Goal: Task Accomplishment & Management: Complete application form

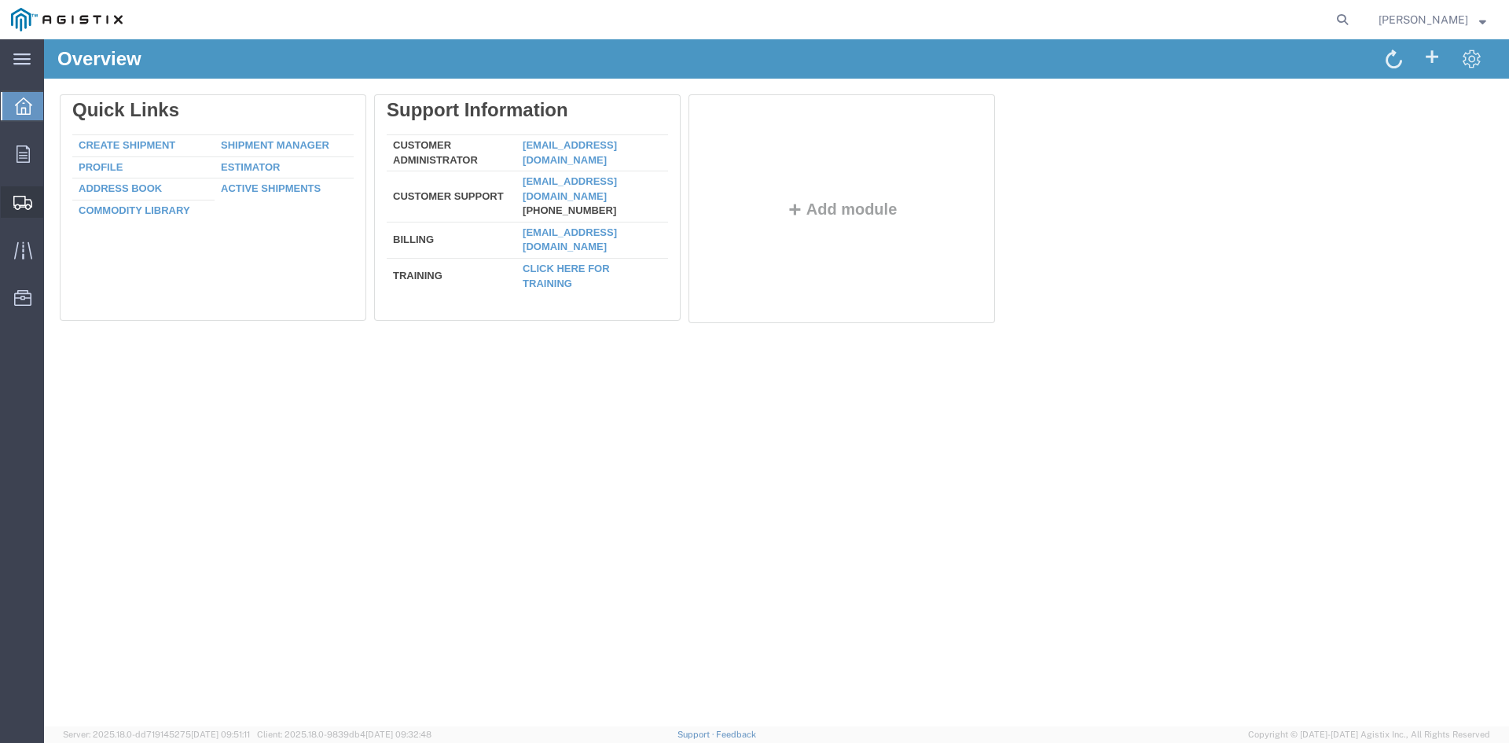
click at [0, 0] on span "Create from Template" at bounding box center [0, 0] width 0 height 0
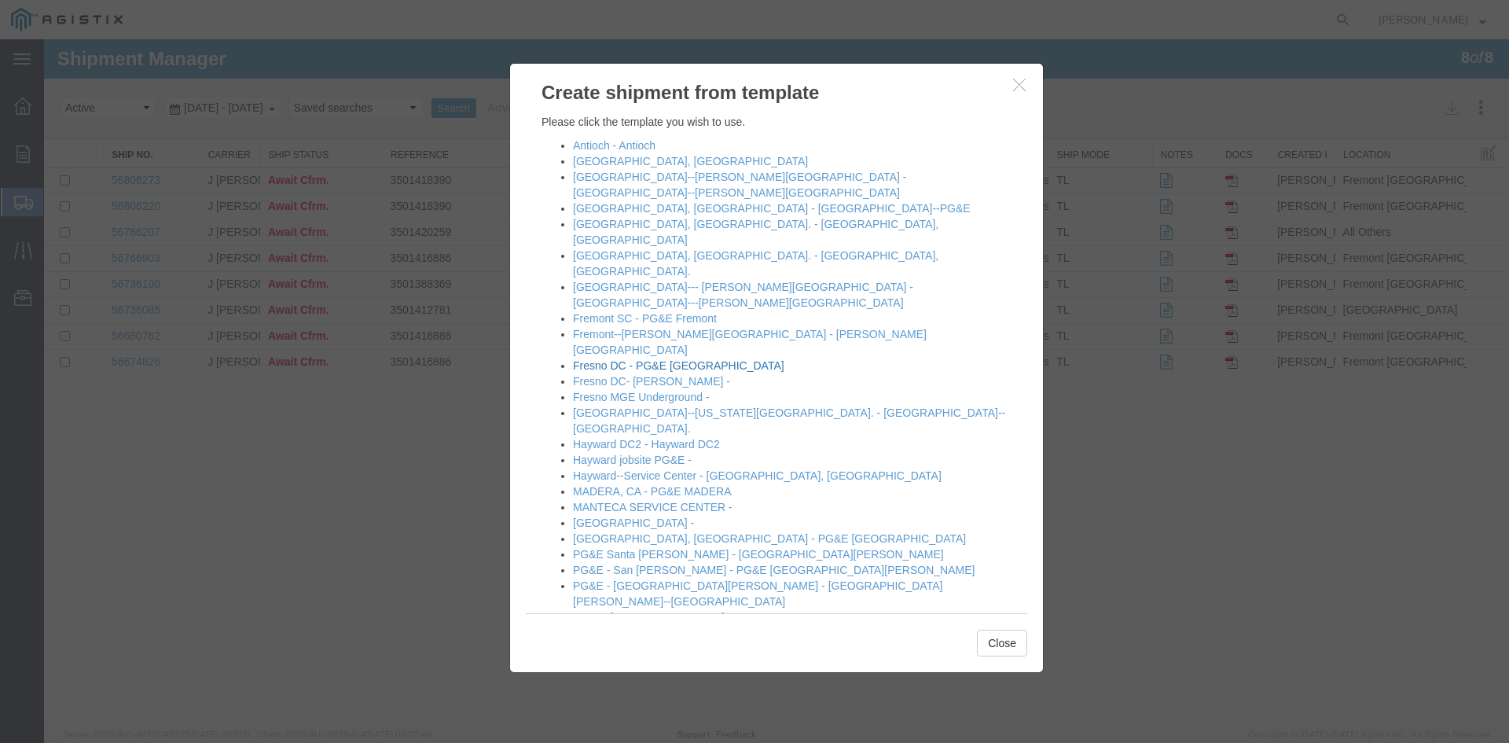
click at [722, 359] on link "Fresno DC - PG&E [GEOGRAPHIC_DATA]" at bounding box center [678, 365] width 211 height 13
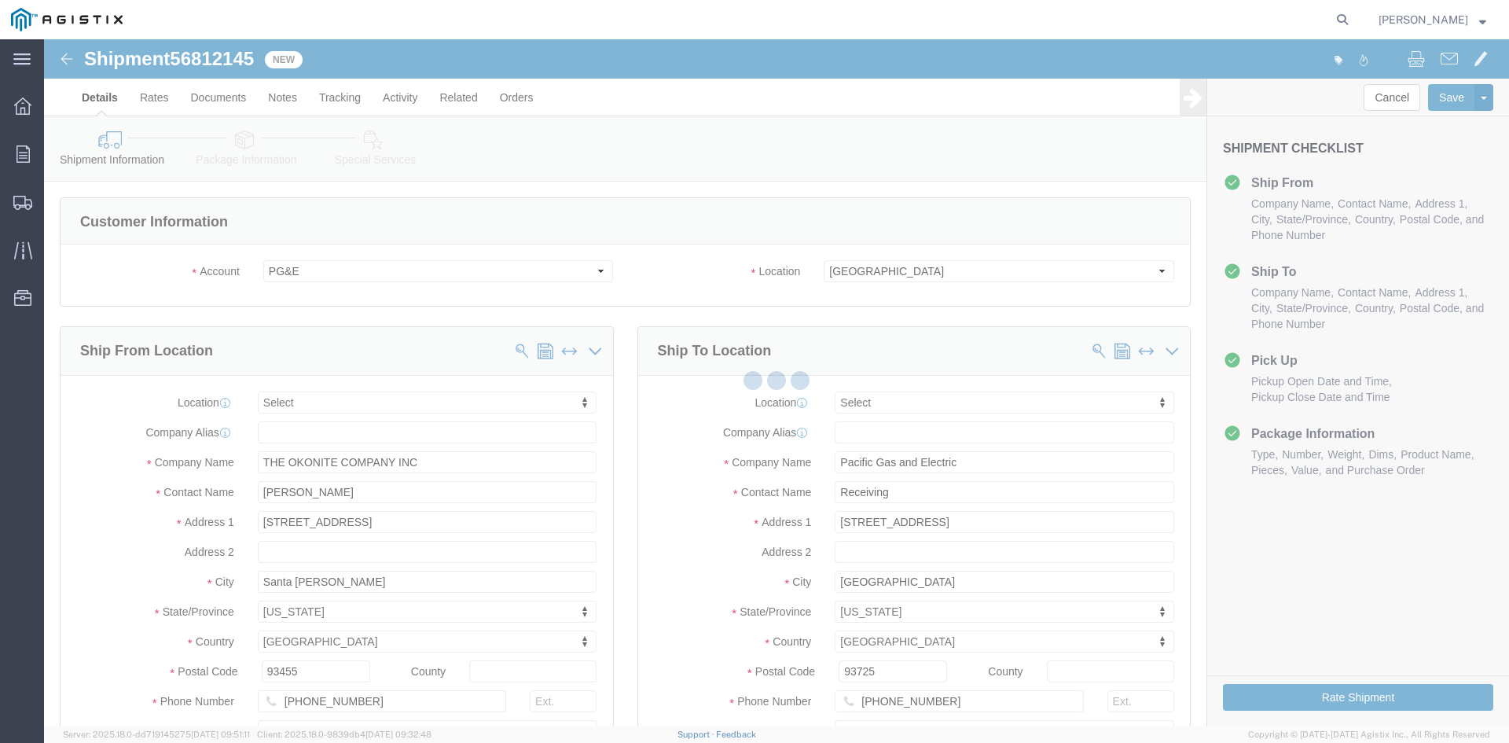
select select
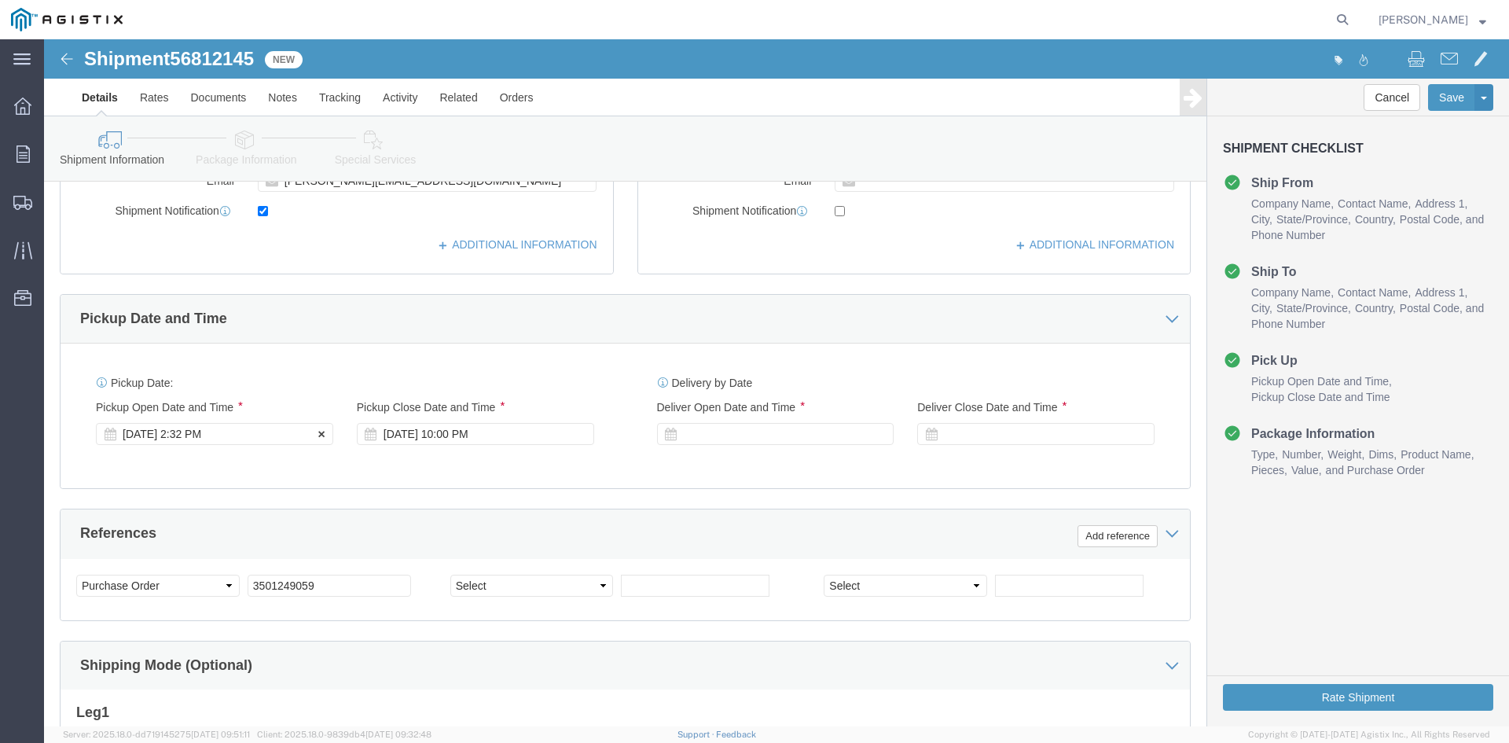
click div "[DATE] 2:32 PM"
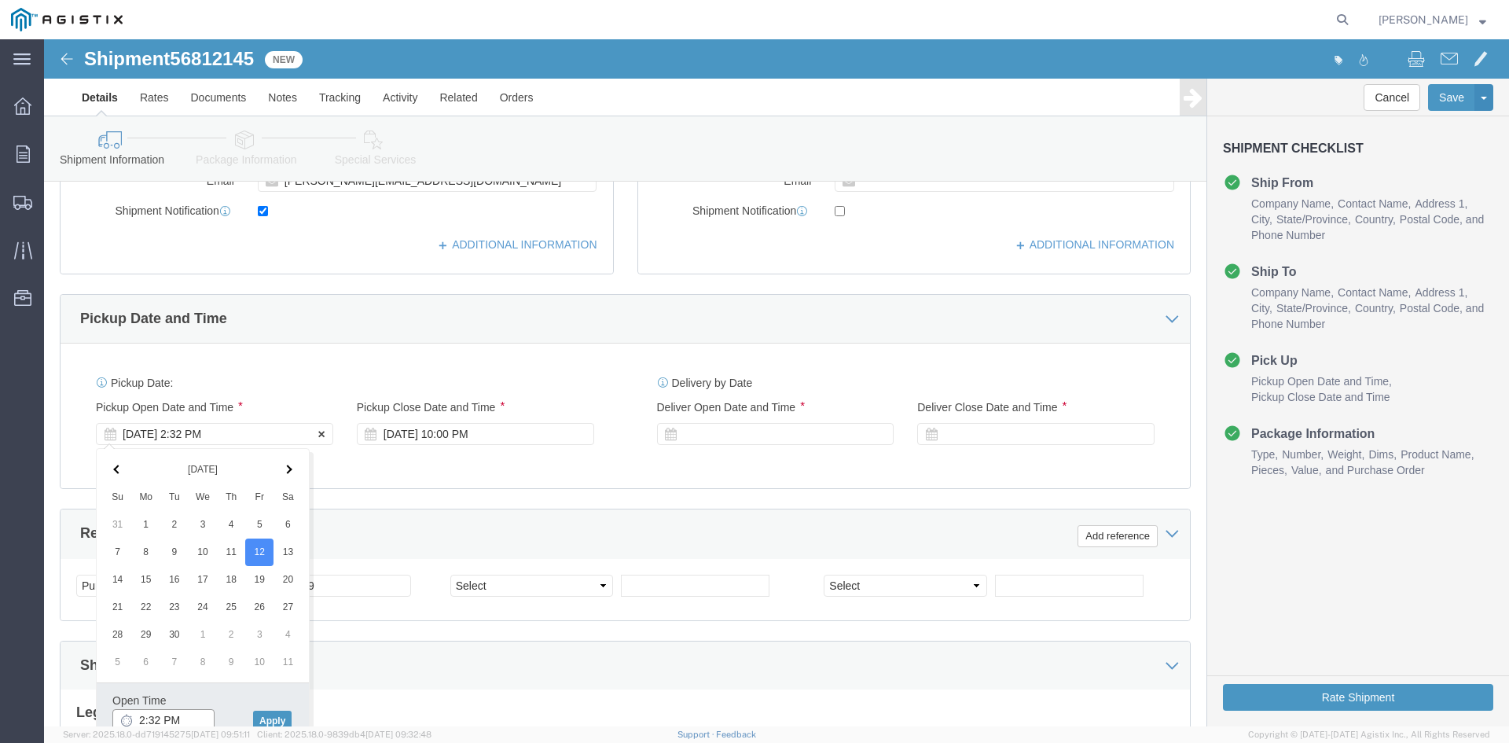
scroll to position [555, 0]
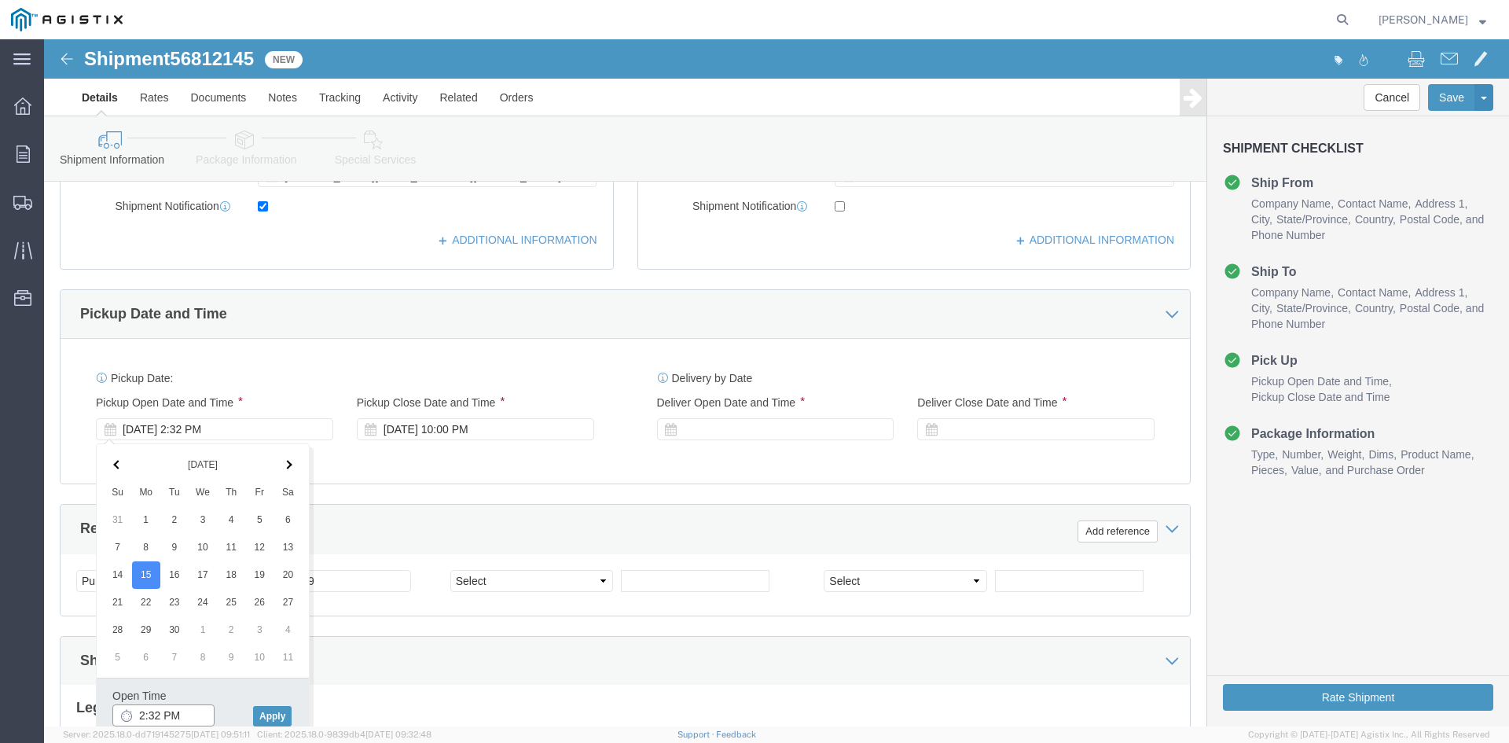
click input "2:32 PM"
type input "12:32 PM"
click button "Apply"
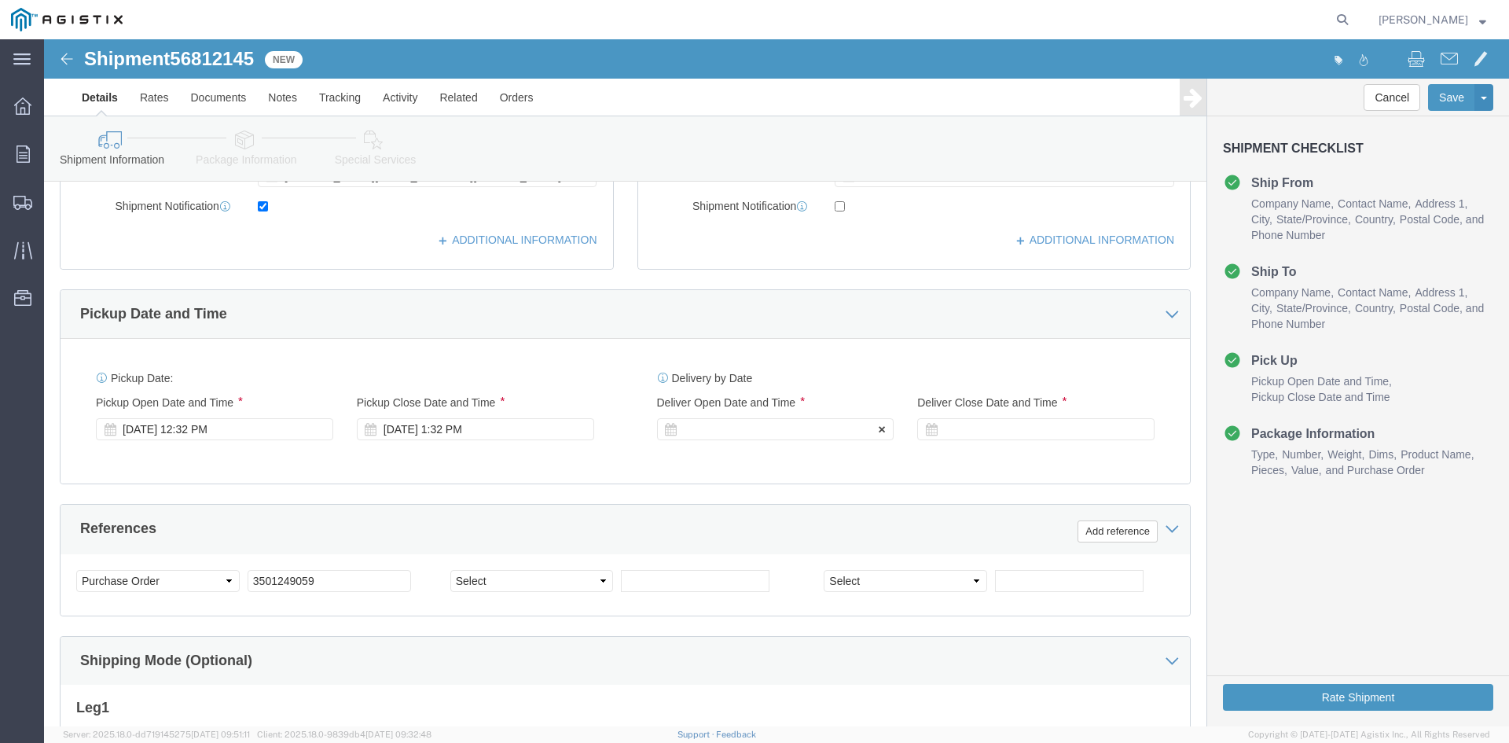
click div
click button "Apply"
click div
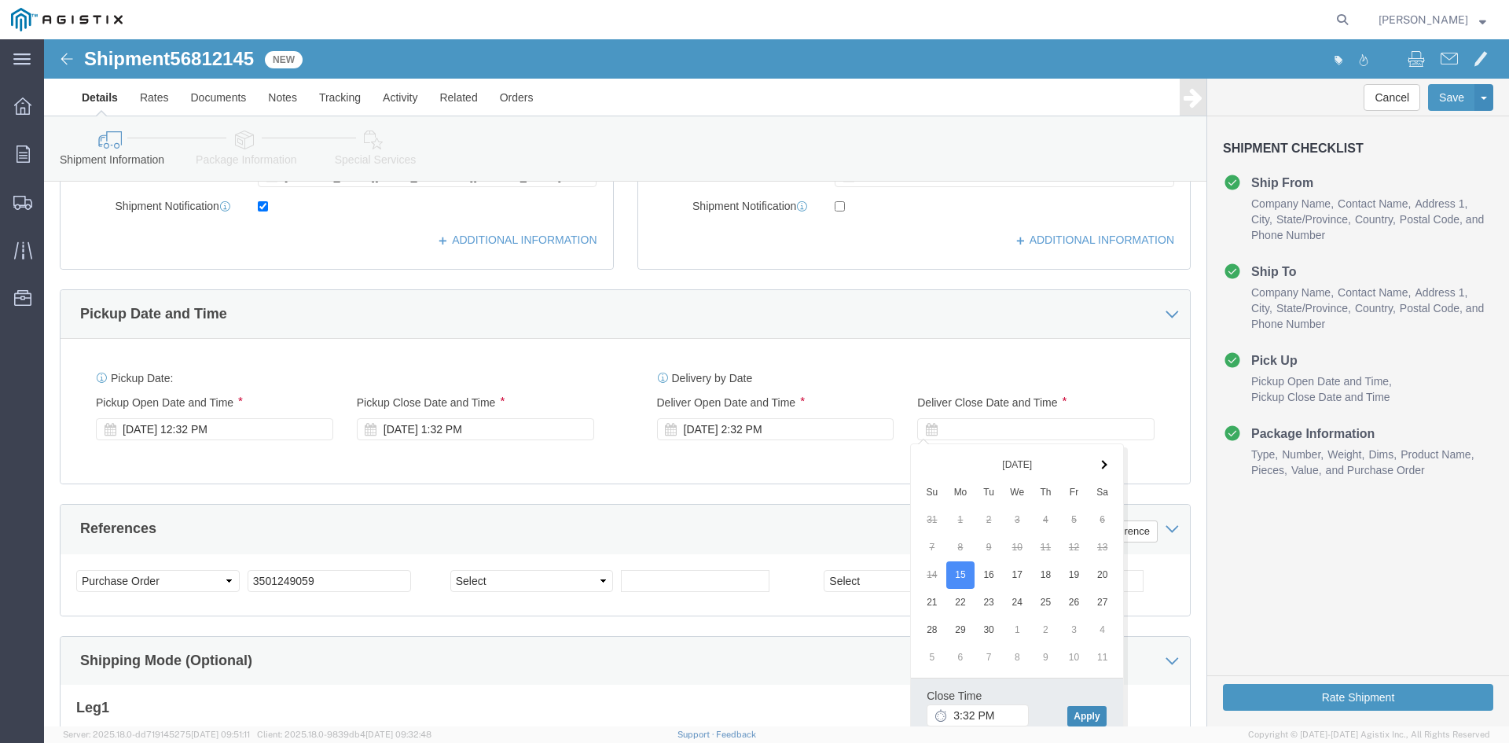
click button "Apply"
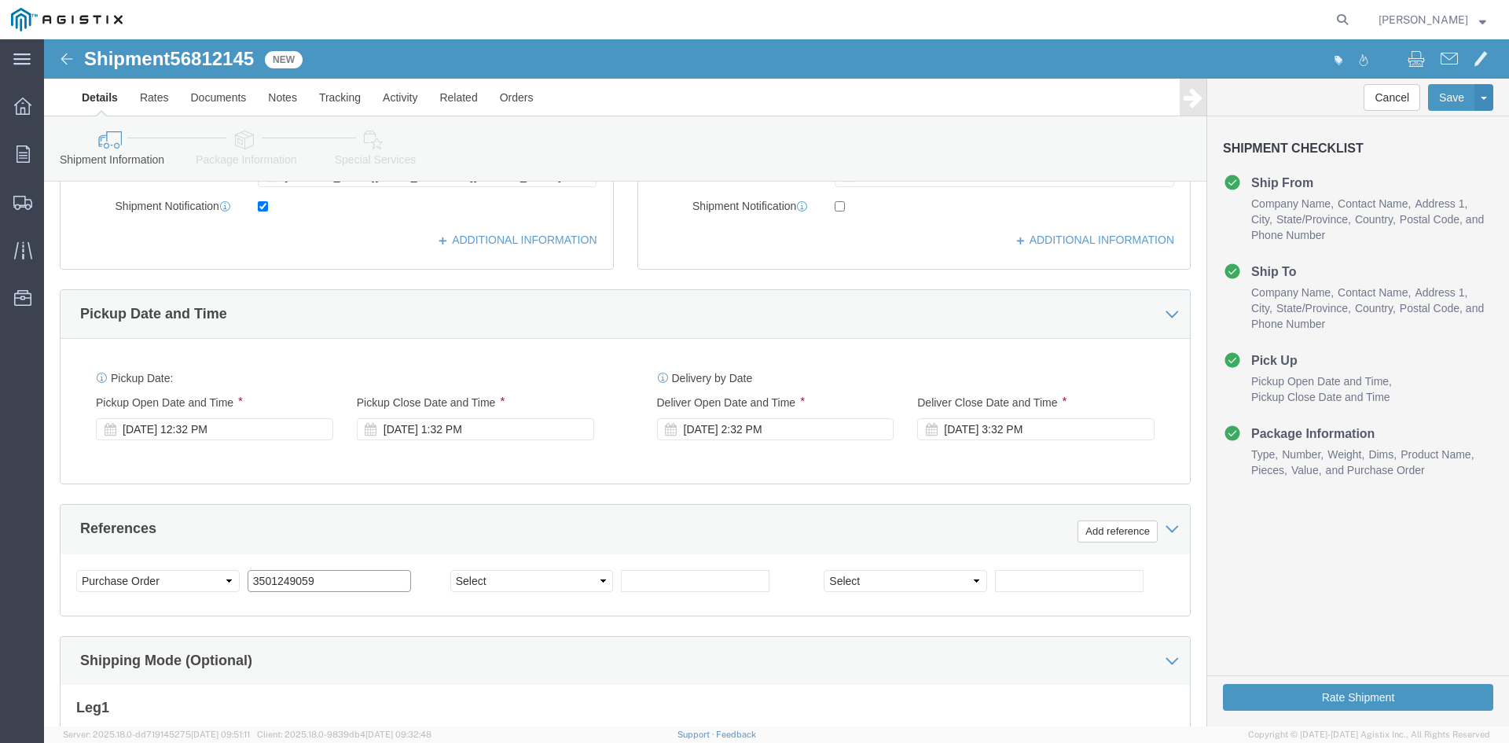
click input "3501249059"
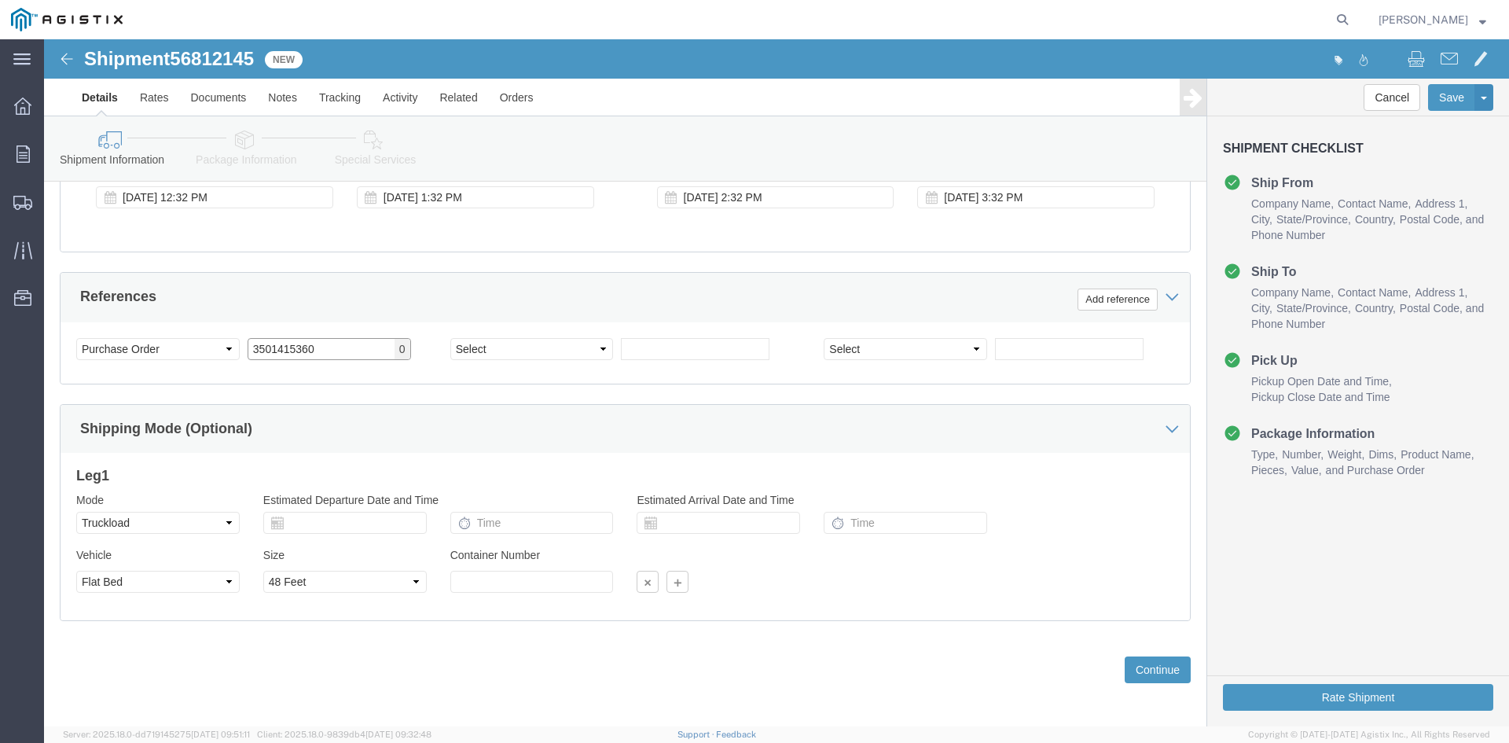
scroll to position [791, 0]
type input "3501415360"
click button "Continue"
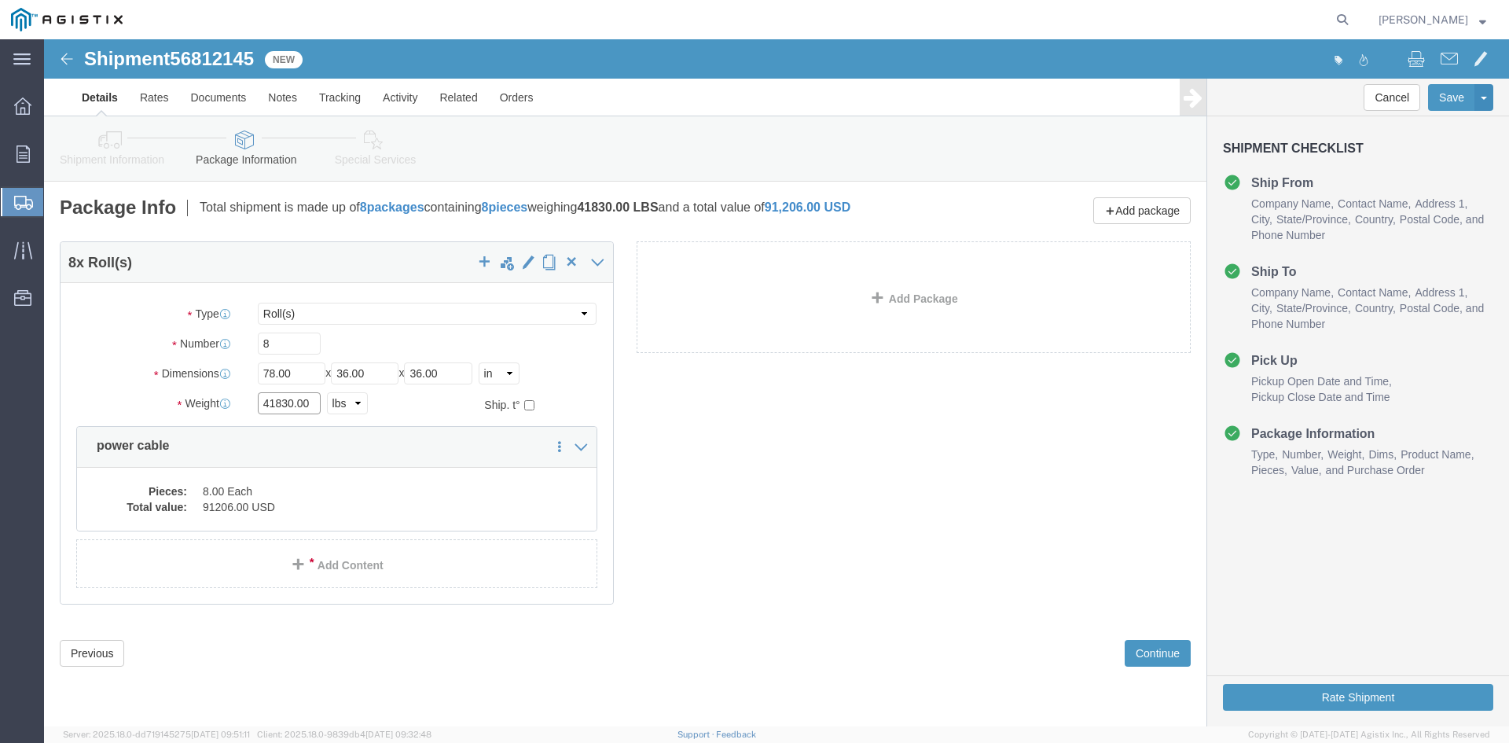
click input "41830.00"
type input "4"
type input "40340"
click div "8 x Roll(s) Package Type Select Bulk Bundle(s) Cardboard Box(es) Carton(s) Crat…"
click dd "8.00 Each"
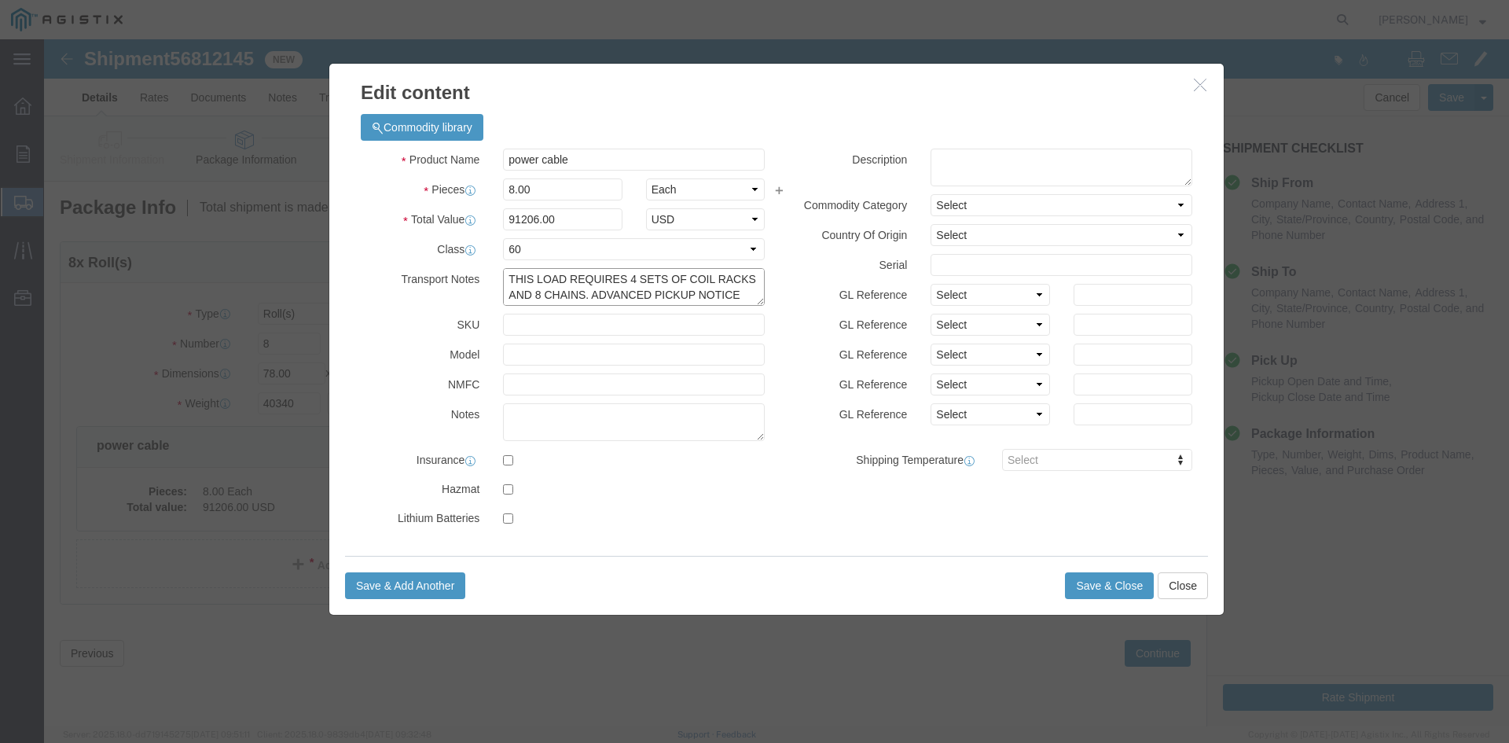
scroll to position [16, 0]
drag, startPoint x: 465, startPoint y: 240, endPoint x: 682, endPoint y: 258, distance: 217.0
click textarea "THIS LOAD REQUIRES 4 SETS OF COIL RACKS AND 8 CHAINS. ADVANCED PICKUP NOTICE RE…"
click textarea
paste textarea "THIS LOAD REQUIRES 4 SETS OF COIL RACKS AND 8 CHAINS. ADVANCED PICKUP NOTICE RE…"
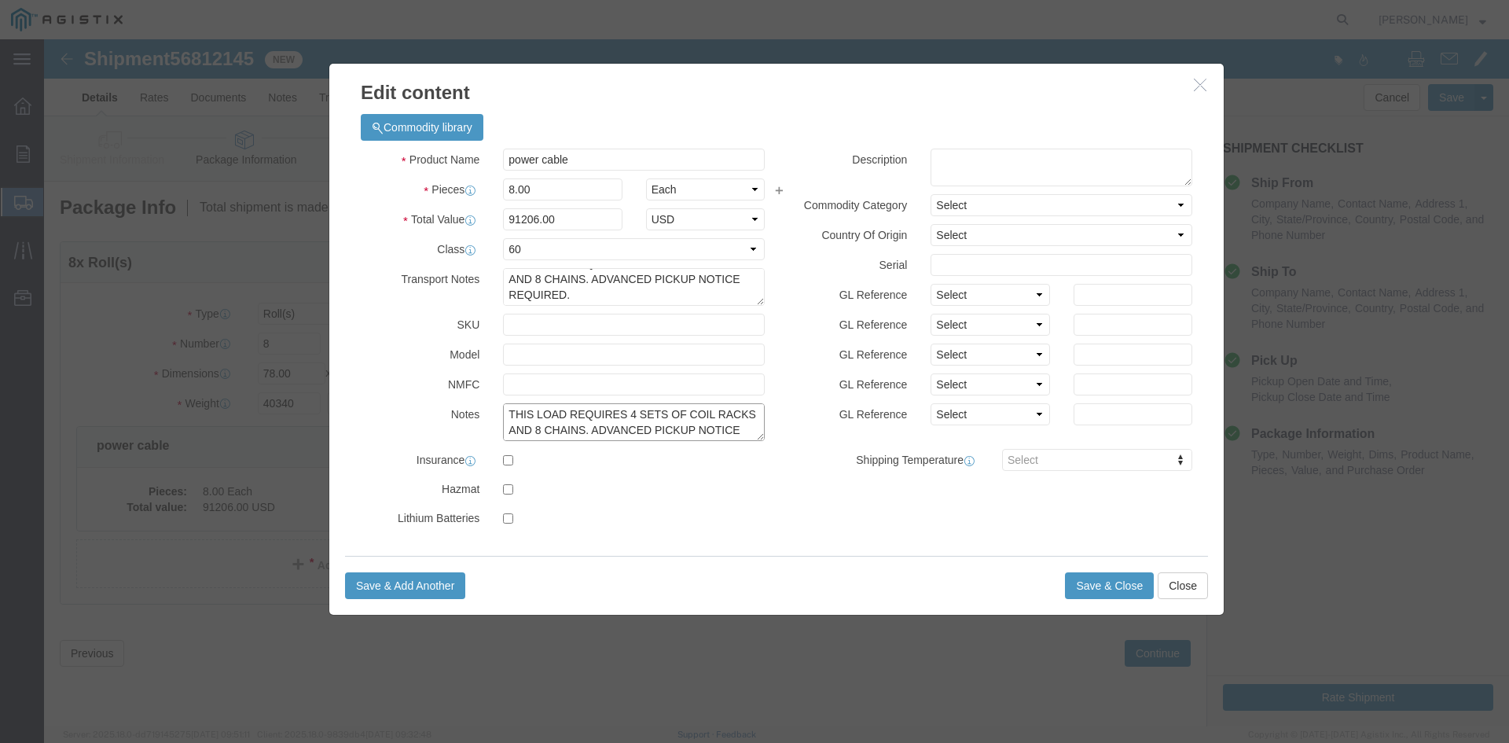
scroll to position [13, 0]
type textarea "THIS LOAD REQUIRES 4 SETS OF COIL RACKS AND 8 CHAINS. ADVANCED PICKUP NOTICE RE…"
click input "91206.00"
type input "9"
type input "142523"
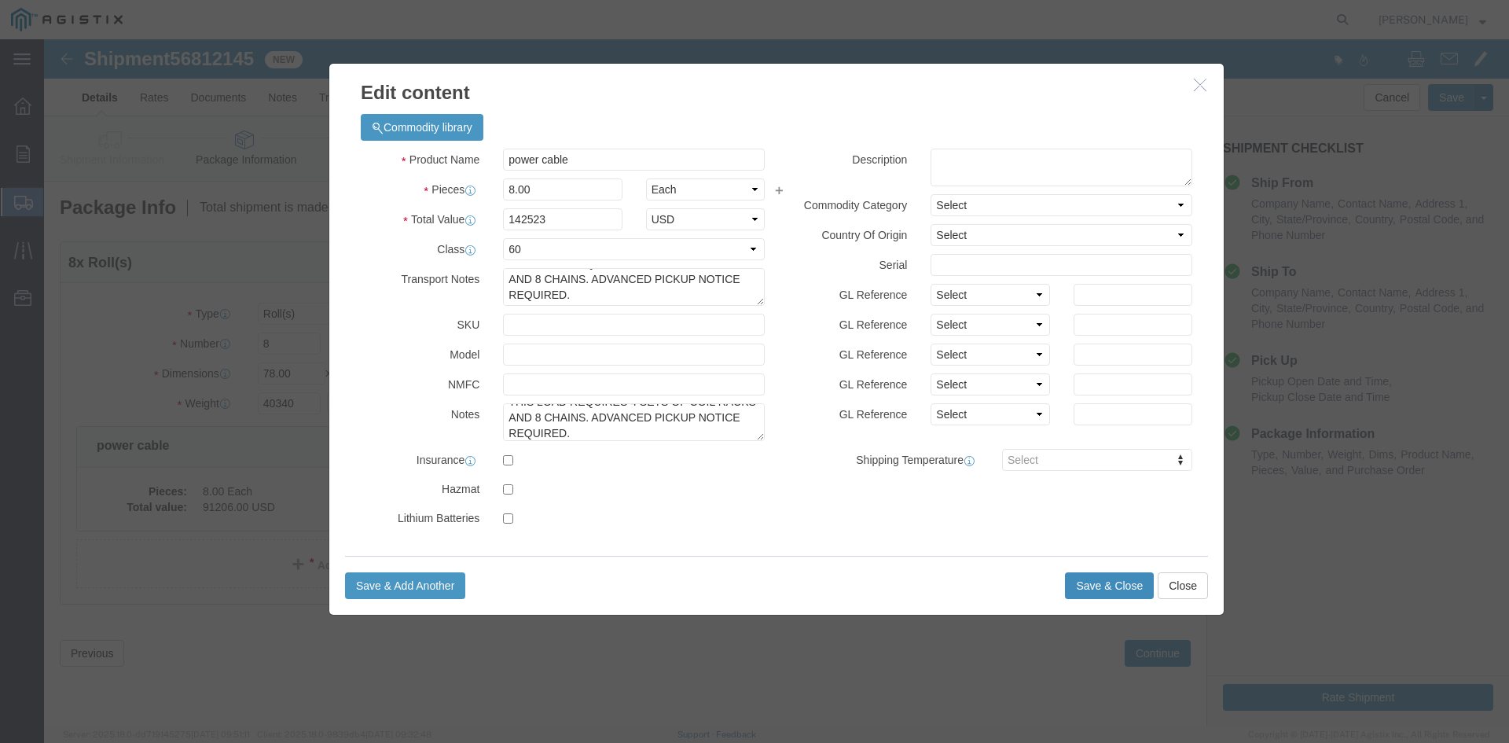
click button "Save & Close"
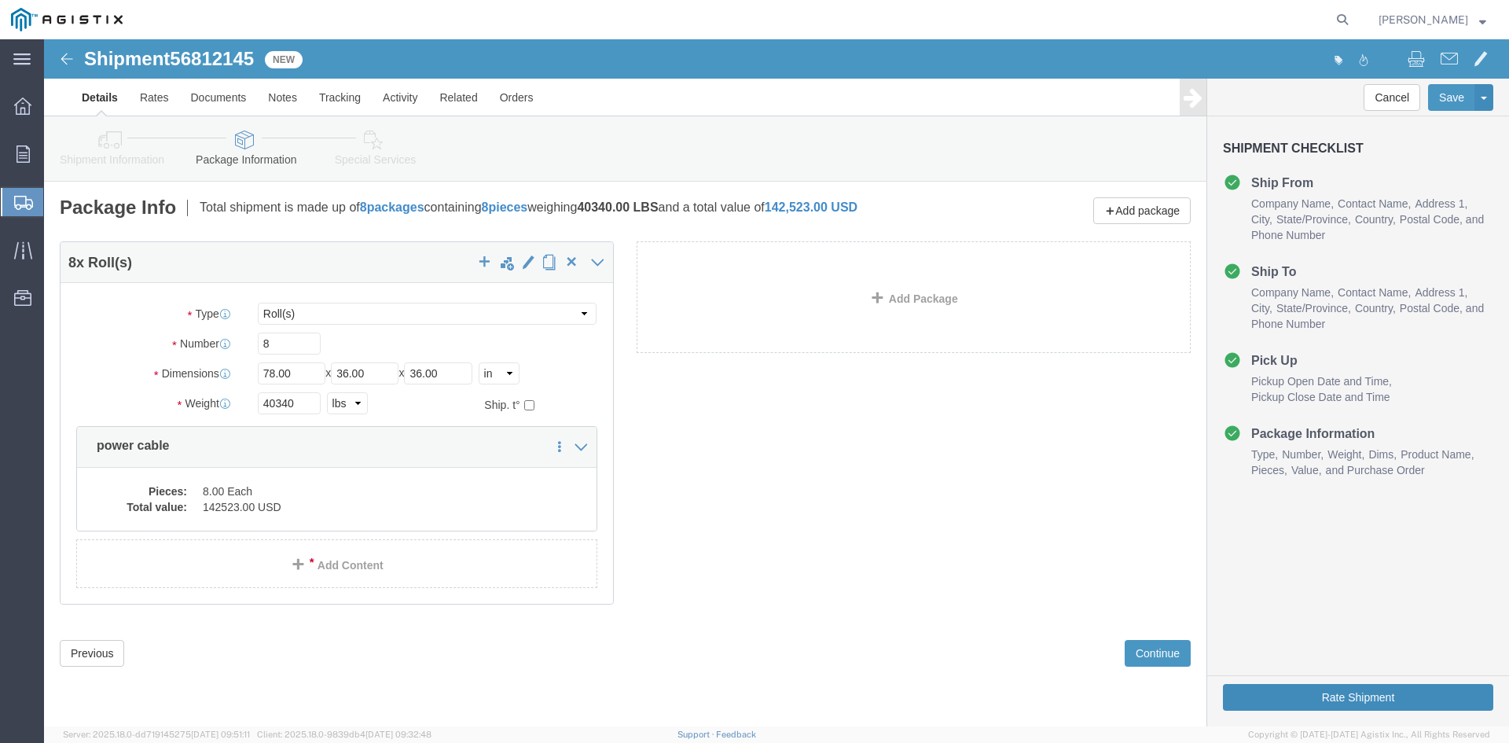
click button "Rate Shipment"
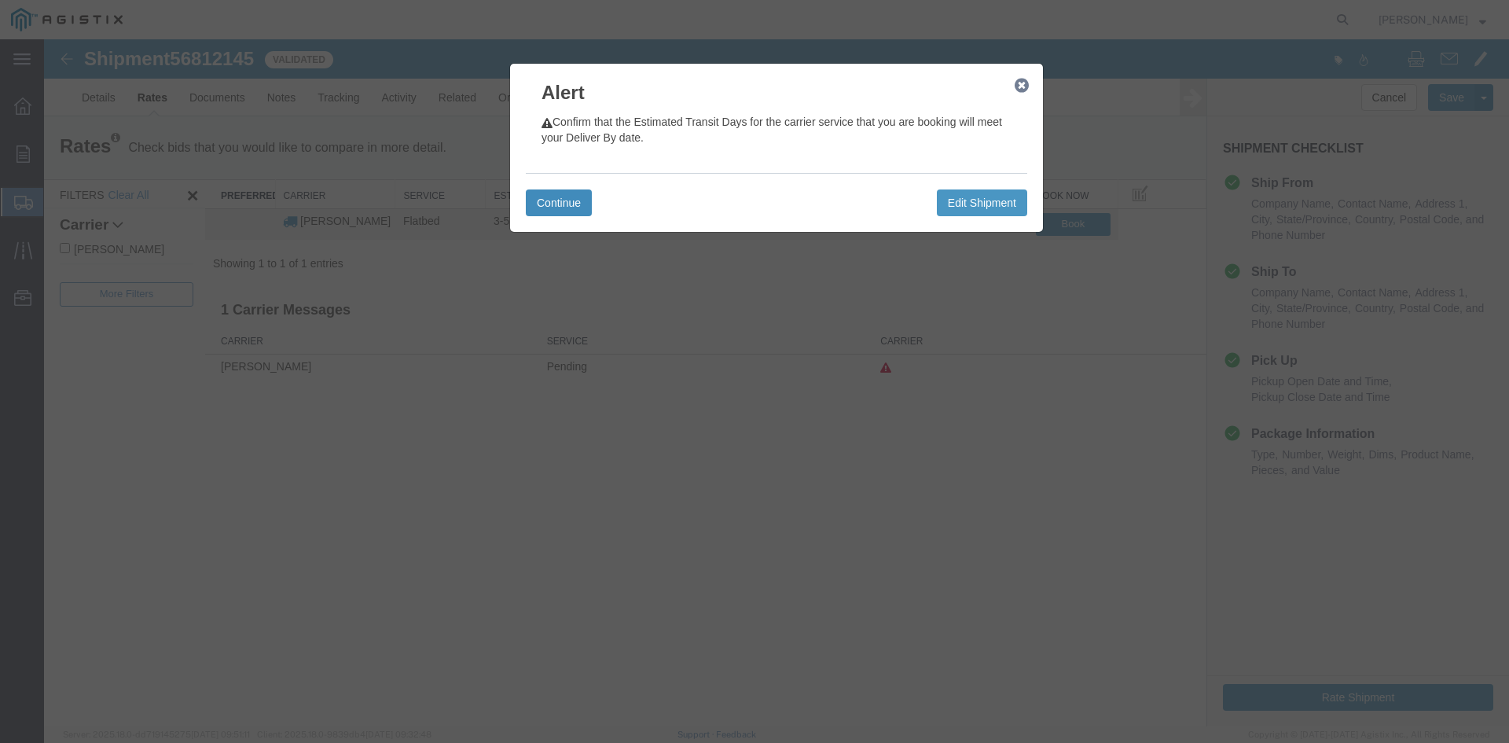
click at [578, 203] on button "Continue" at bounding box center [559, 202] width 66 height 27
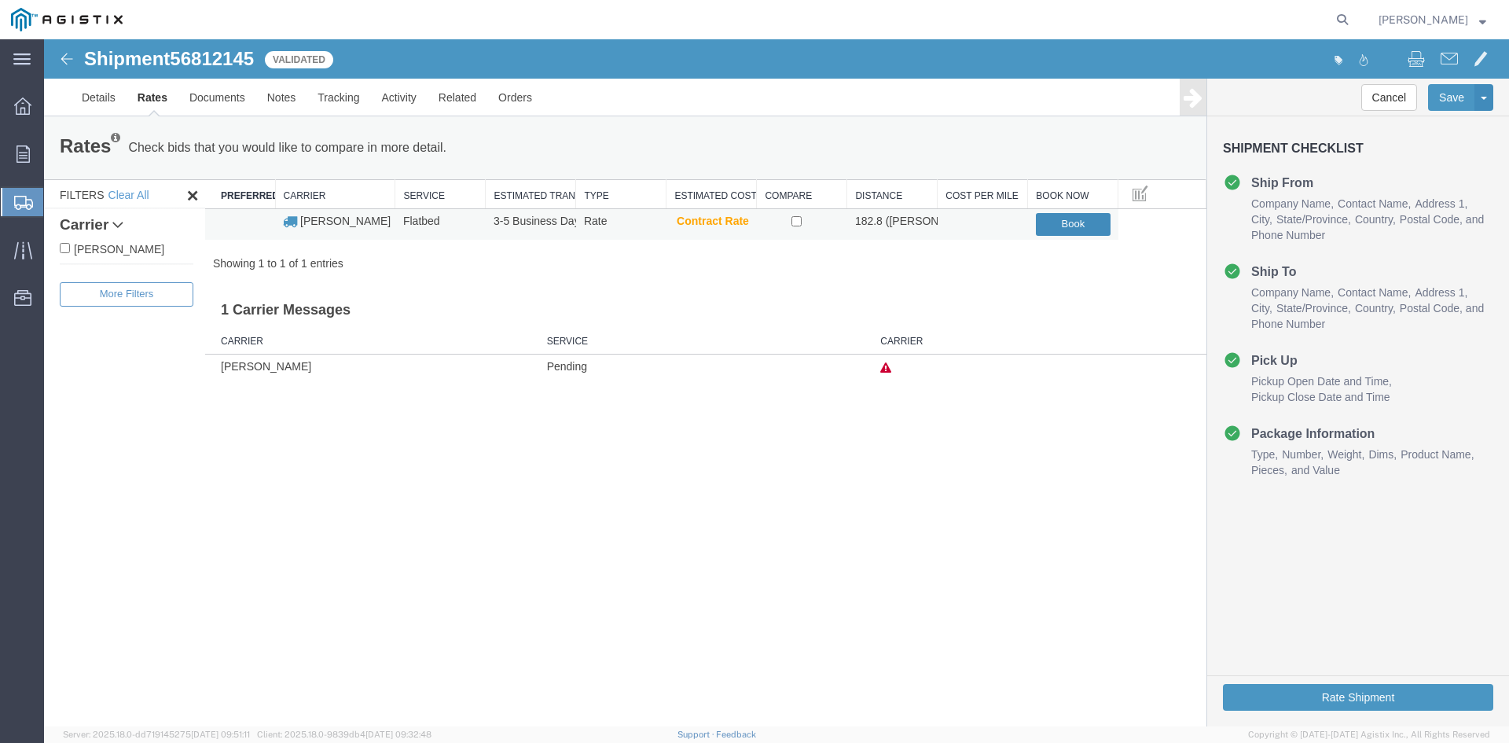
click at [1060, 225] on button "Book" at bounding box center [1073, 224] width 75 height 23
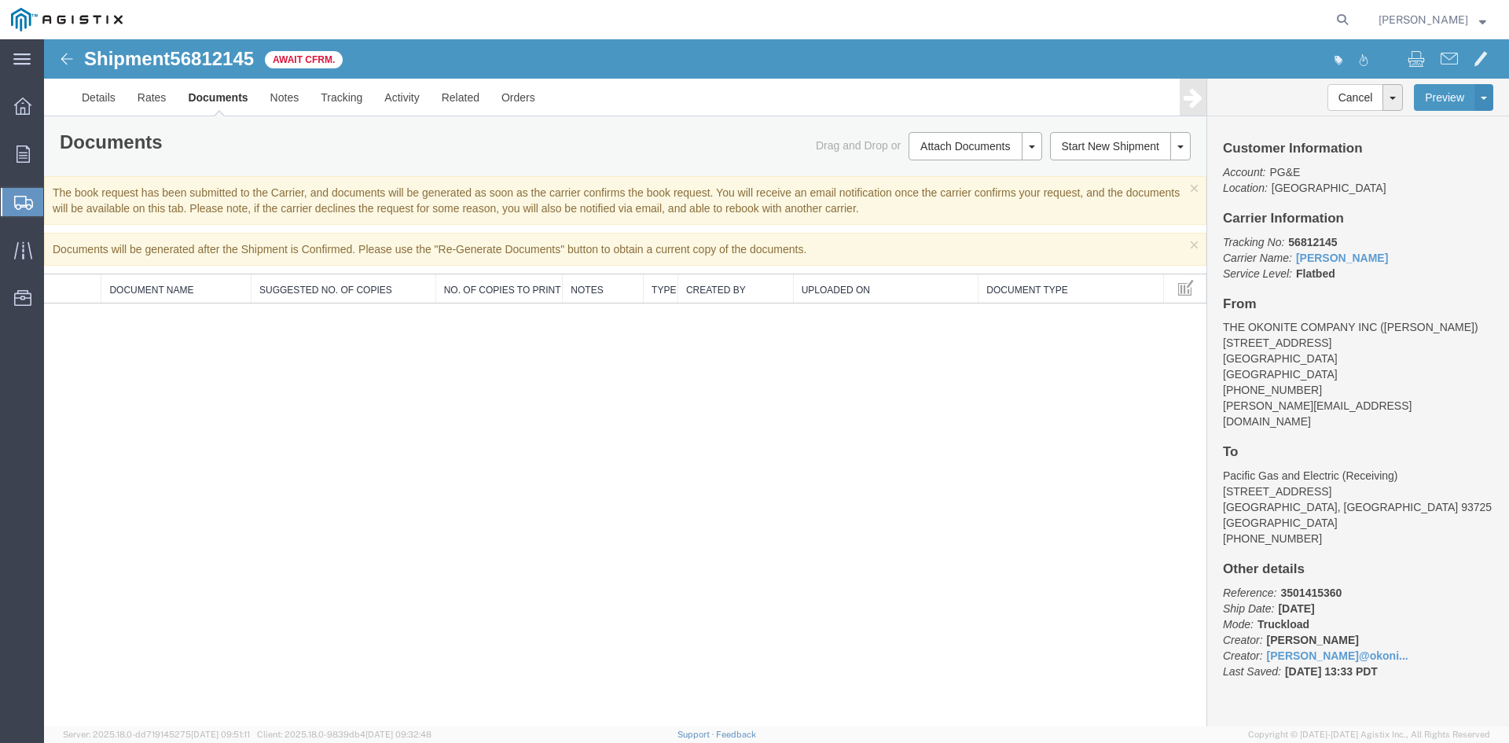
click at [0, 0] on span "Create from Template" at bounding box center [0, 0] width 0 height 0
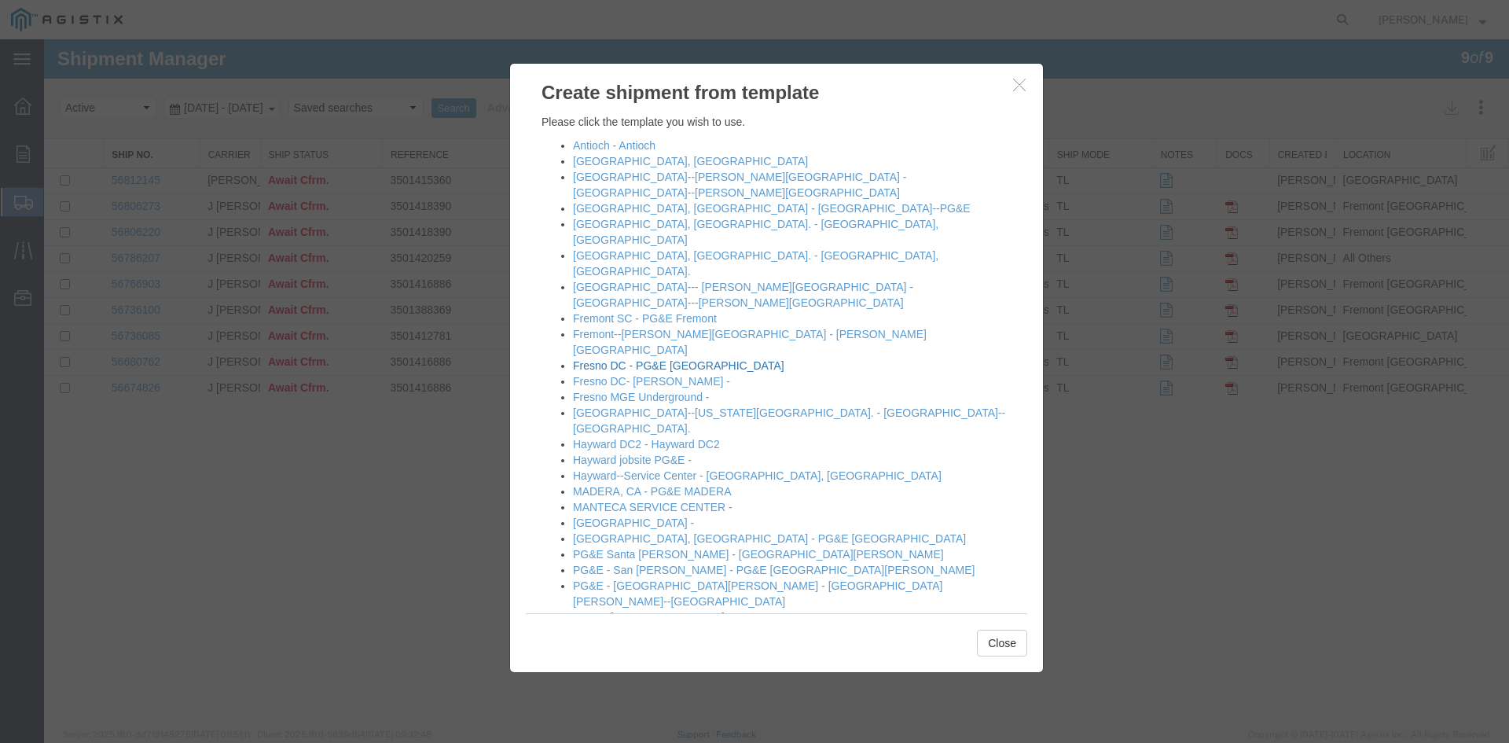
click at [656, 359] on link "Fresno DC - PG&E [GEOGRAPHIC_DATA]" at bounding box center [678, 365] width 211 height 13
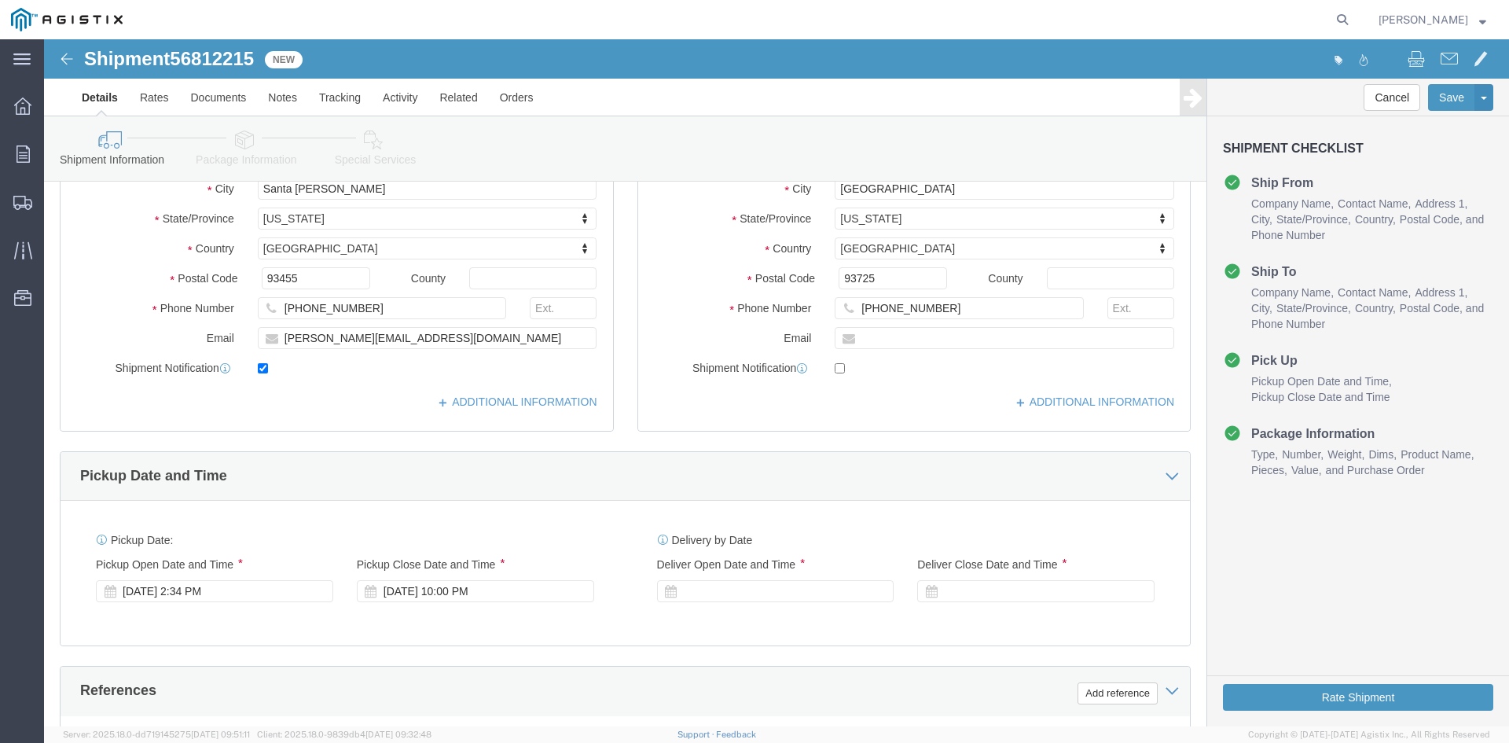
scroll to position [472, 0]
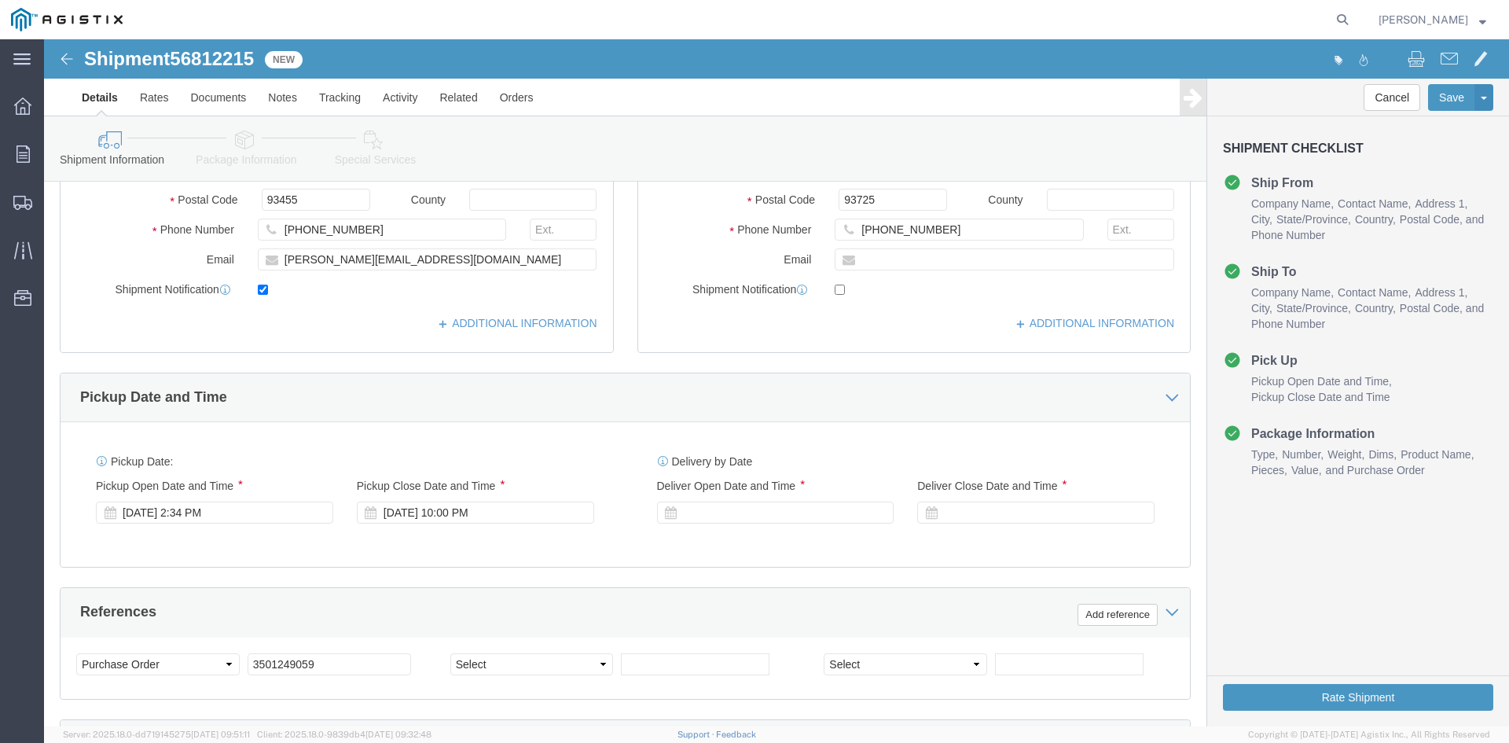
click div "[DATE] 2:34 PM"
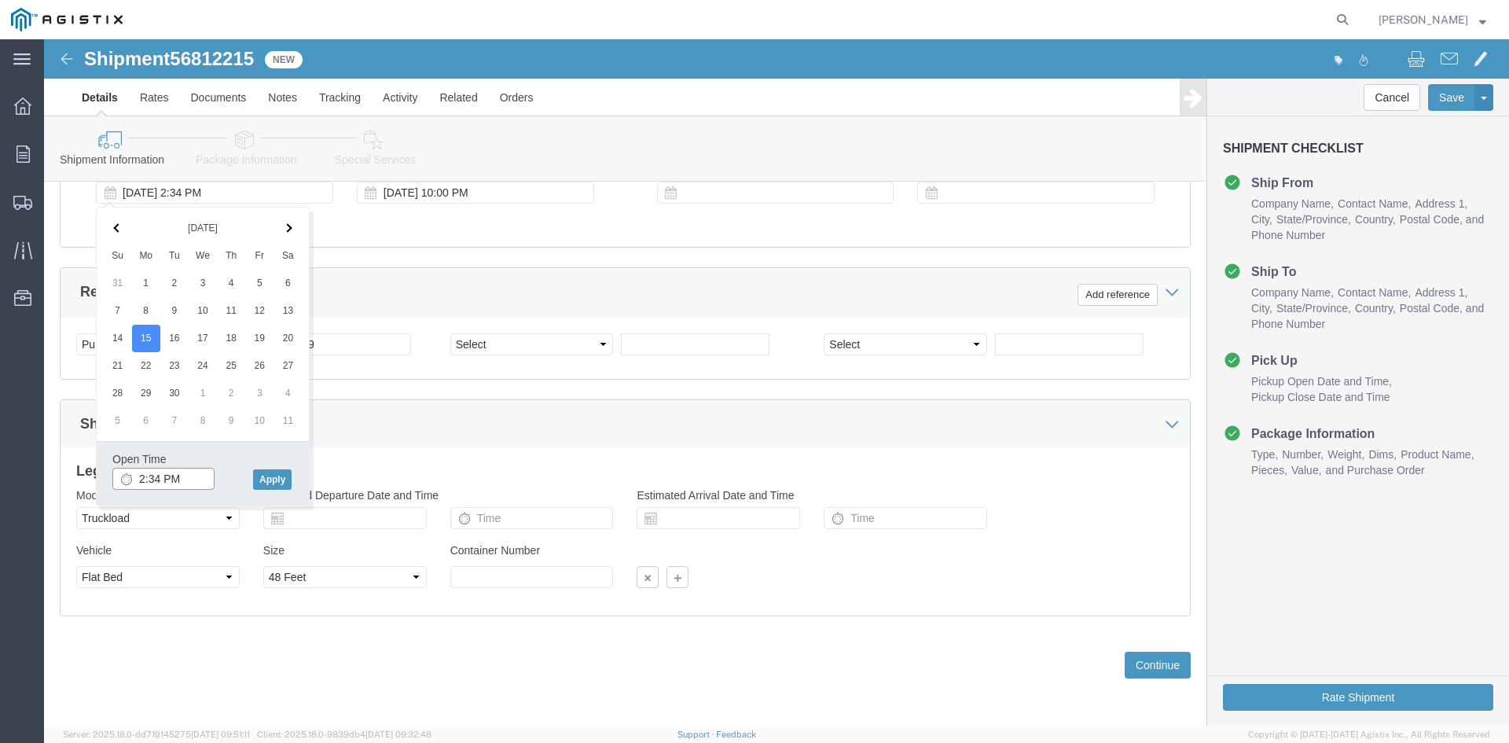
click input "2:34 PM"
type input "12:34 PM"
click button "Apply"
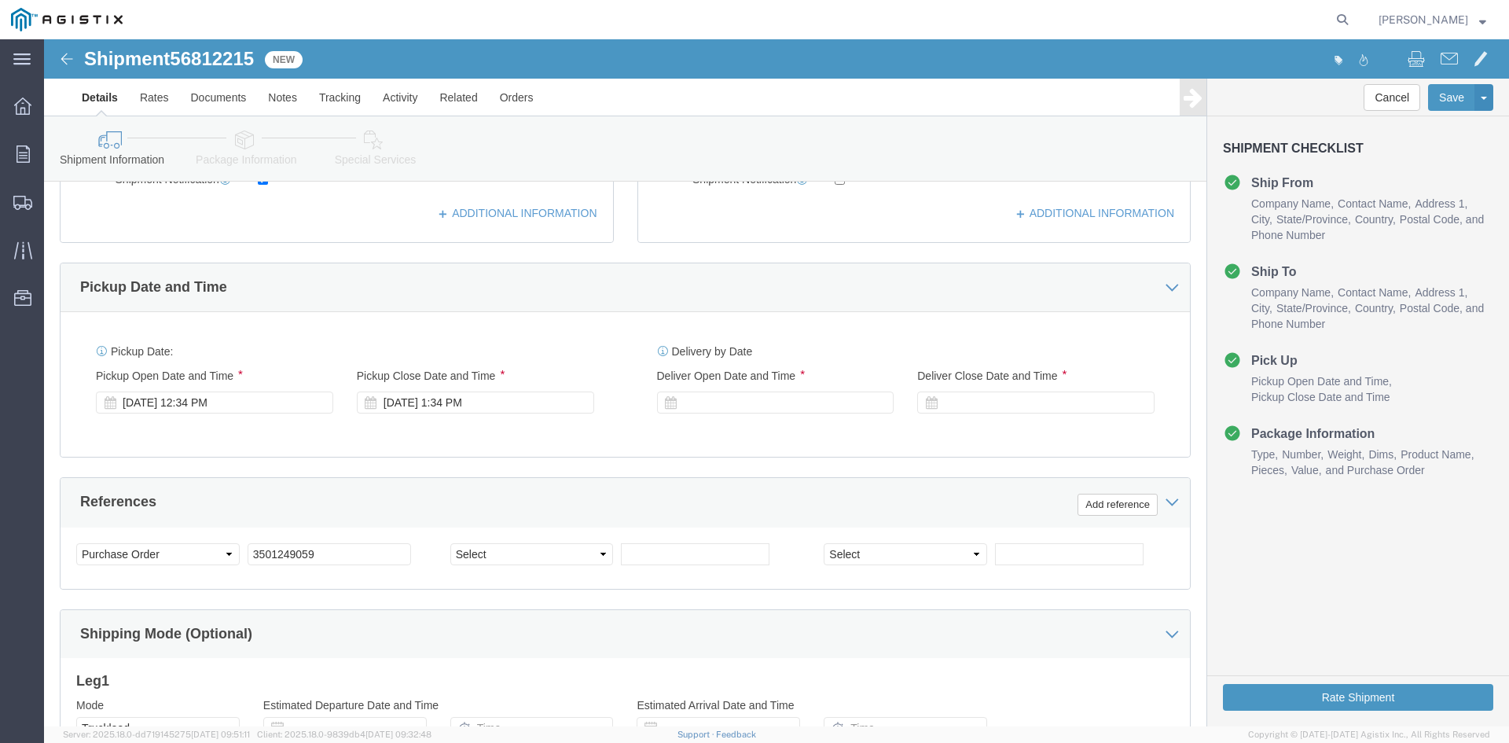
scroll to position [556, 0]
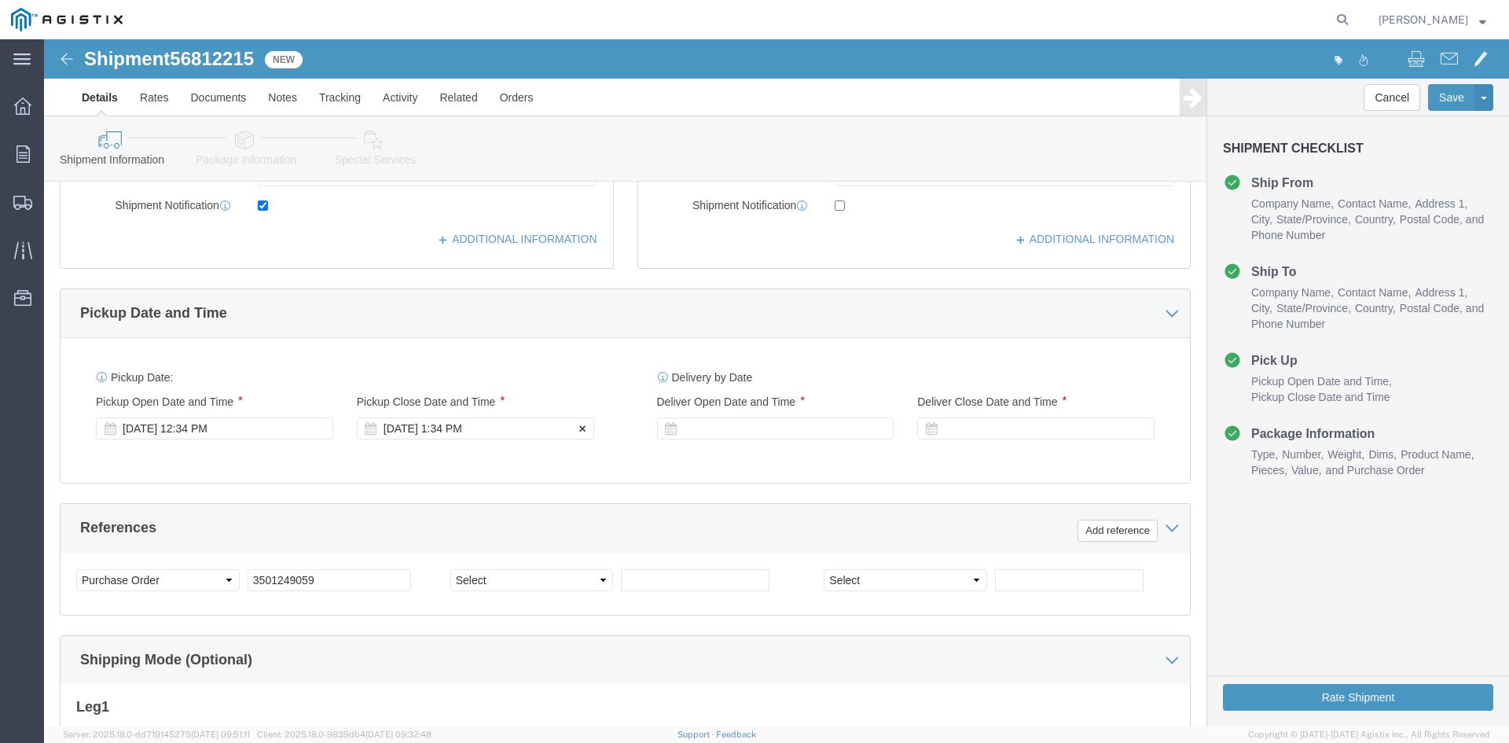
click div "[DATE] 1:34 PM"
click button "Apply"
drag, startPoint x: 668, startPoint y: 385, endPoint x: 675, endPoint y: 395, distance: 12.4
click div
click button "Apply"
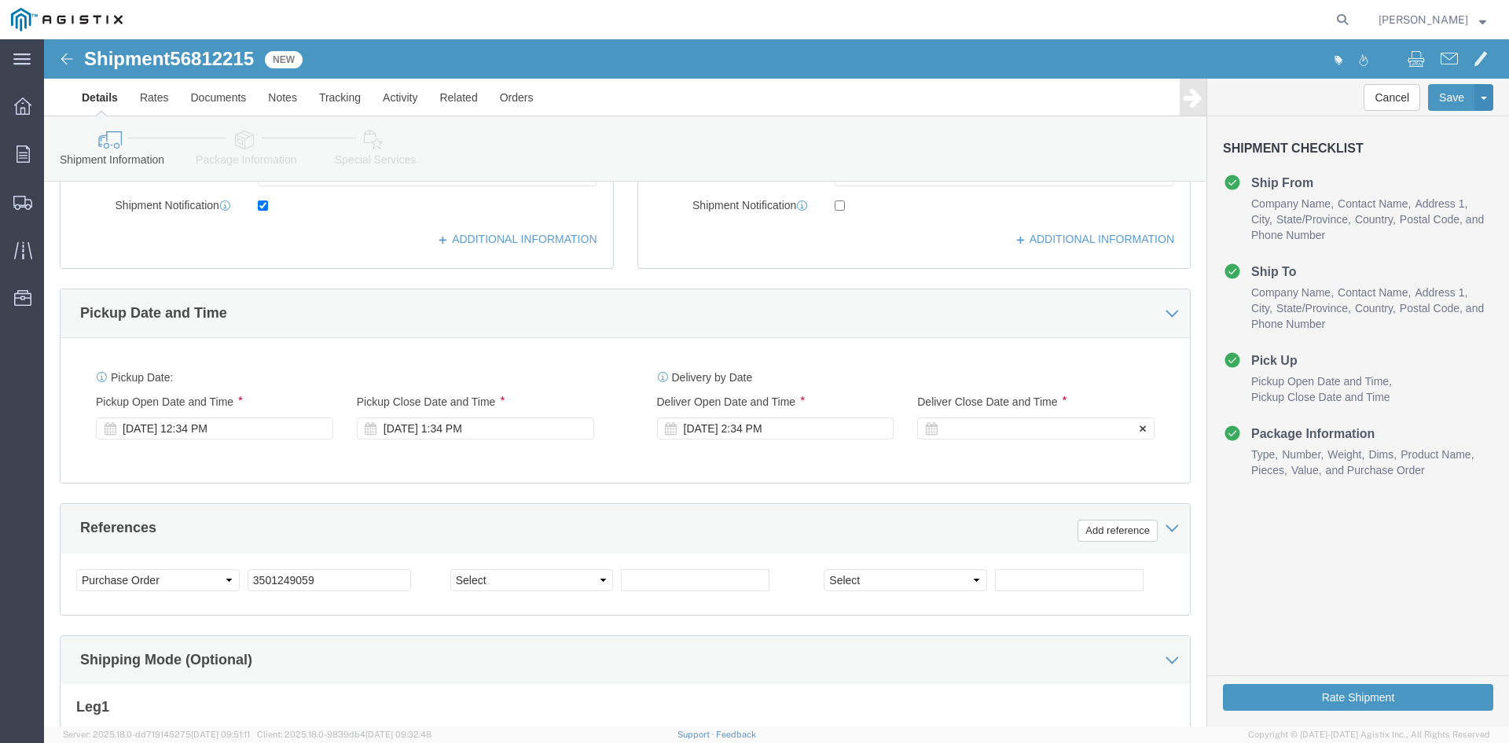
click div
click button "Apply"
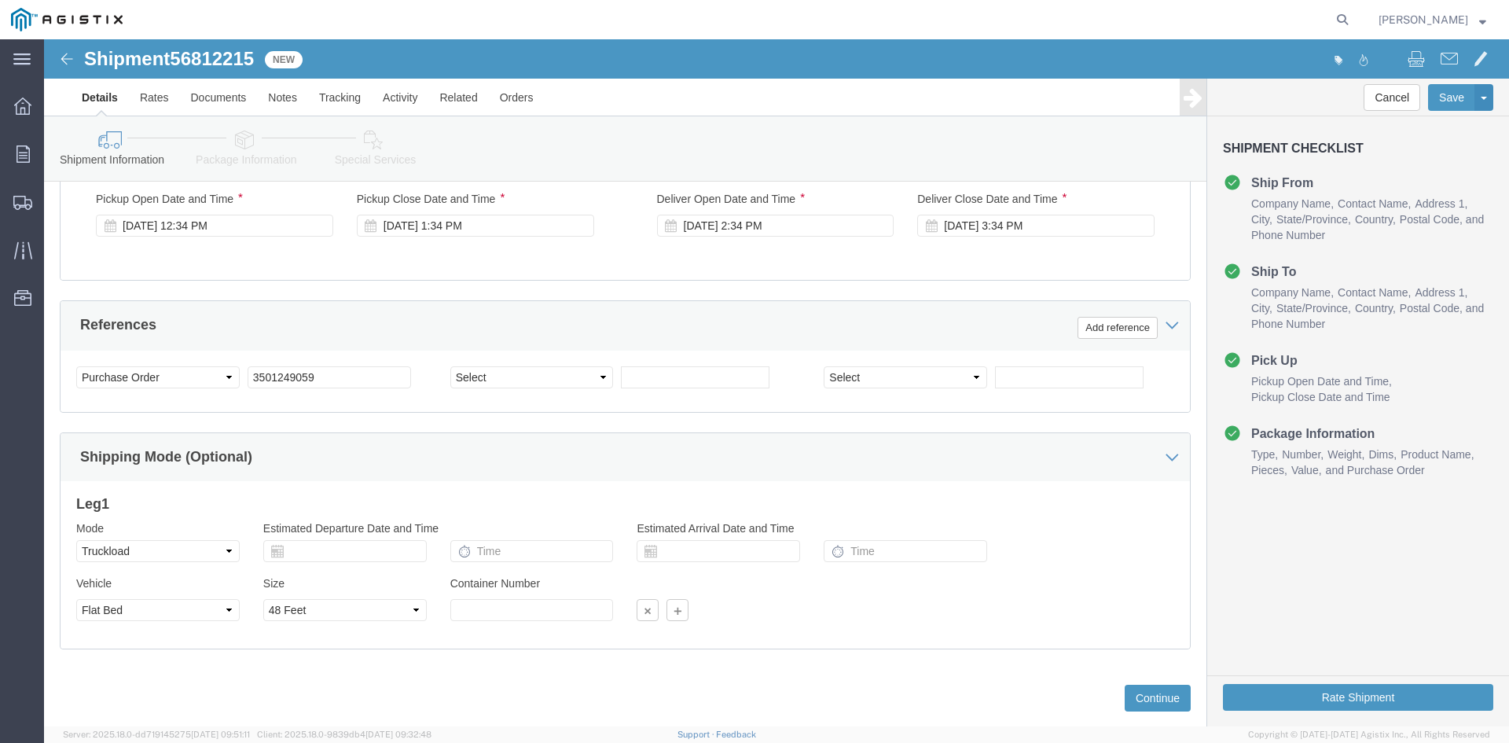
scroll to position [792, 0]
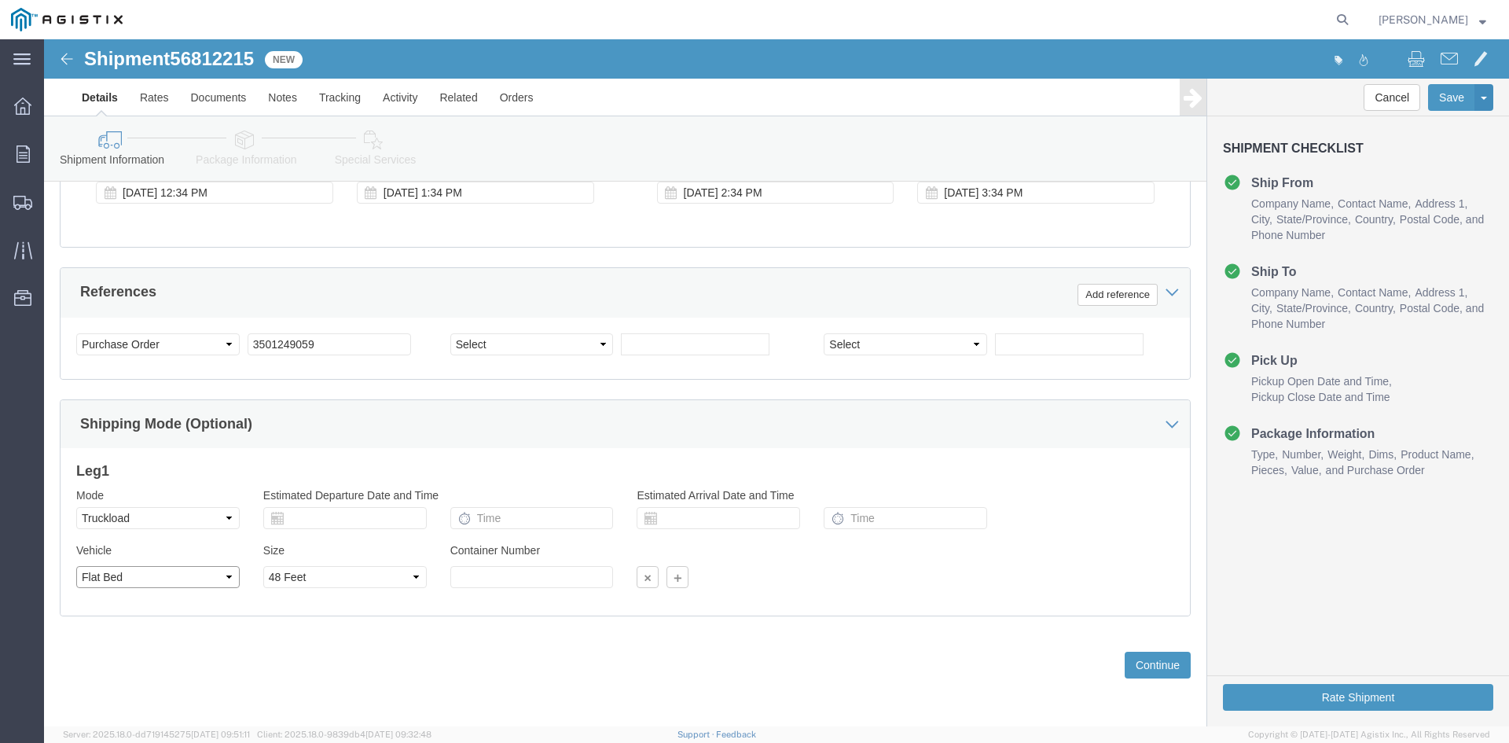
click select "Select 1-Ton (PSS) 10 Wheel 10 Yard Dump Truck 20 Yard Dump Truck Bobtail Botto…"
select select
click select "Select 1-Ton (PSS) 10 Wheel 10 Yard Dump Truck 20 Yard Dump Truck Bobtail Botto…"
click button "Continue"
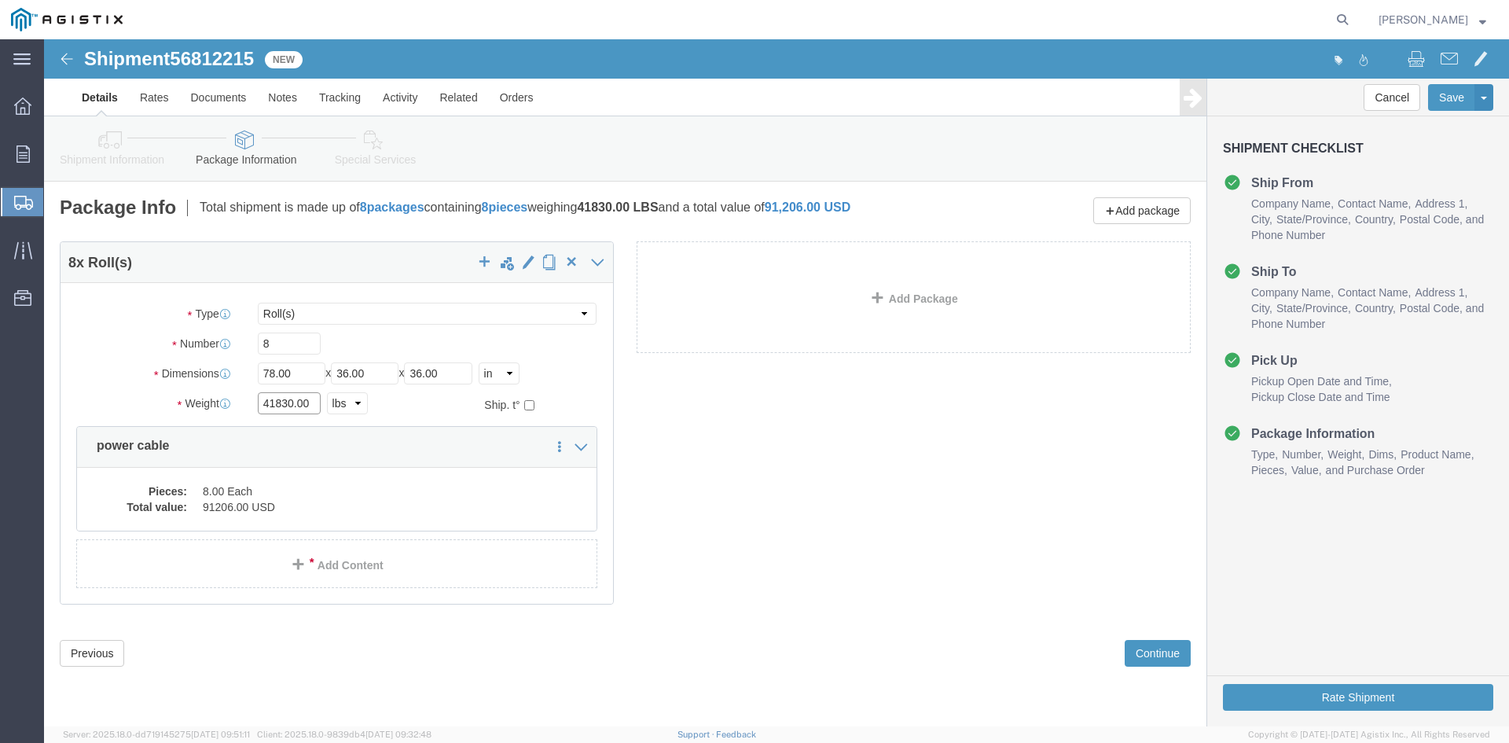
click input "41830.00"
type input "4"
type input "41420"
click dd "8.00 Each"
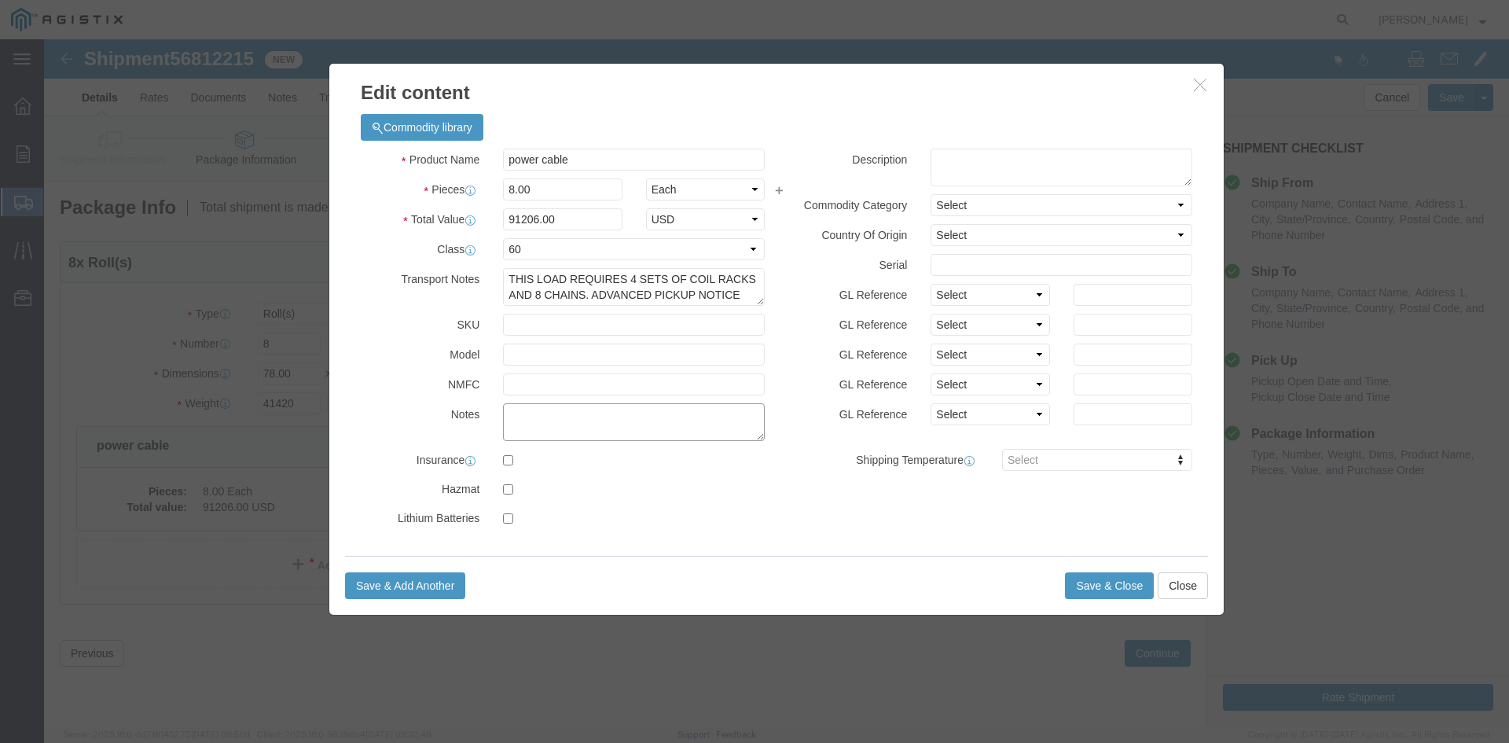
paste textarea "THIS LOAD REQUIRES 4 SETS OF COIL RACKS AND 8 CHAINS. ADVANCED PICKUP NOTICE RE…"
type textarea "THIS LOAD REQUIRES 4 SETS OF COIL RACKS AND 8 CHAINS. ADVANCED PICKUP NOTICE RE…"
click input "91206.00"
type input "9"
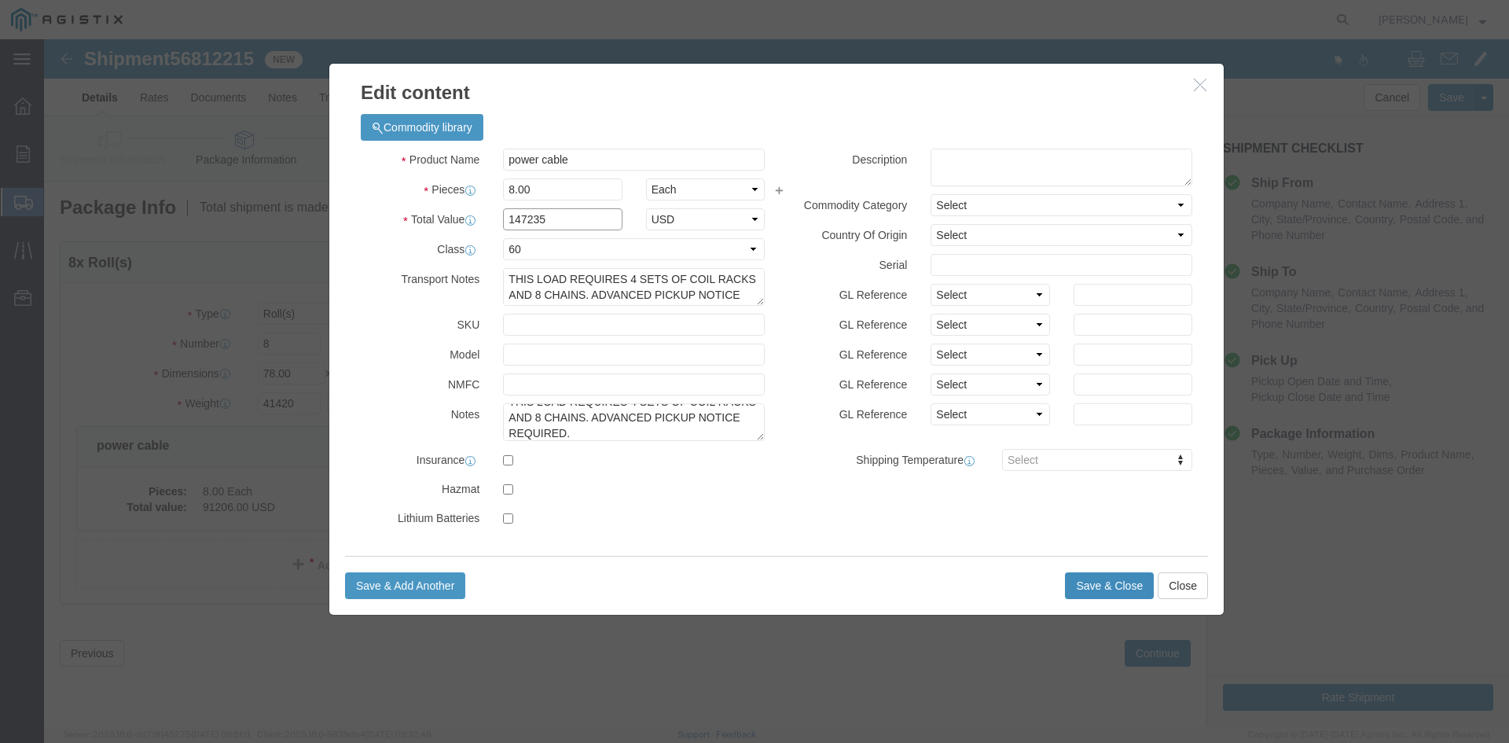
type input "147235"
click button "Save & Close"
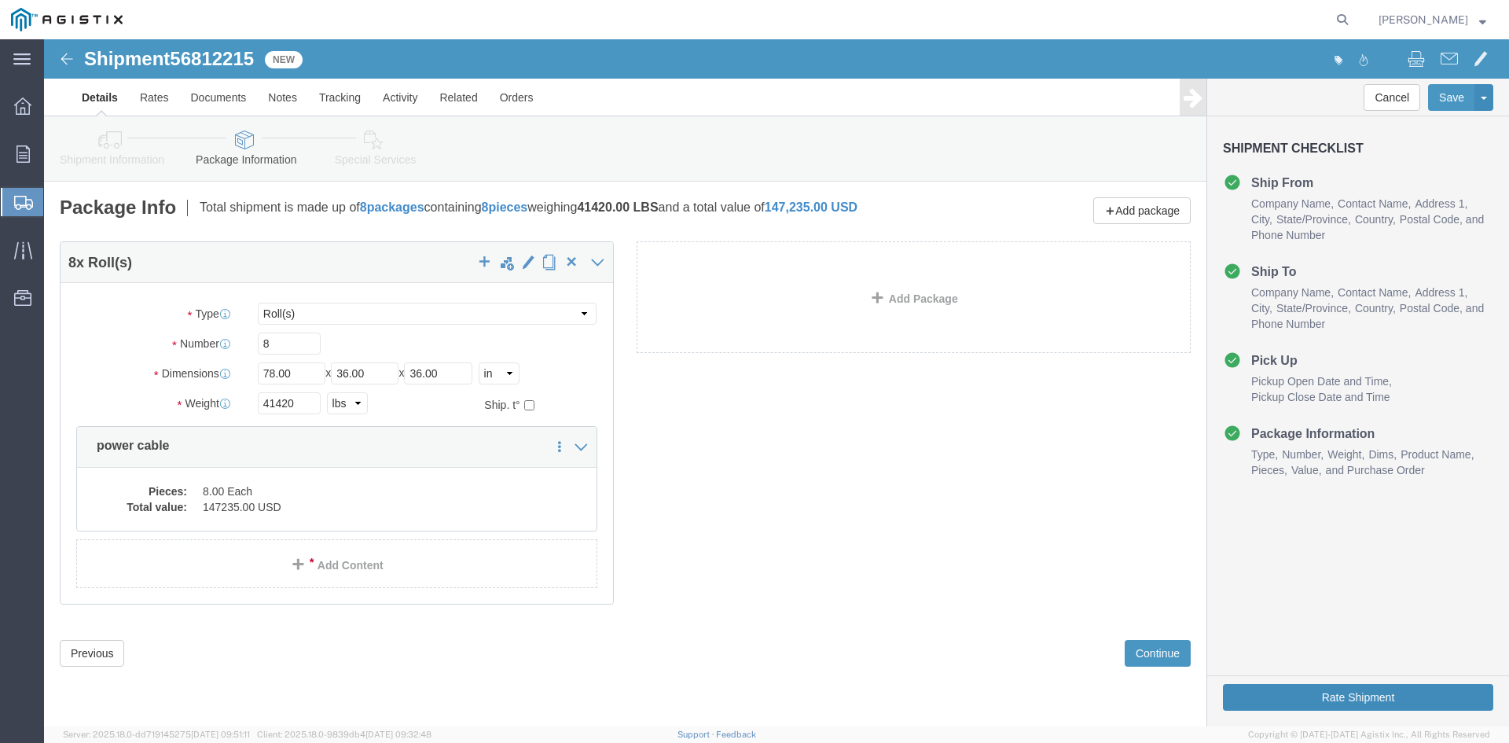
click button "Rate Shipment"
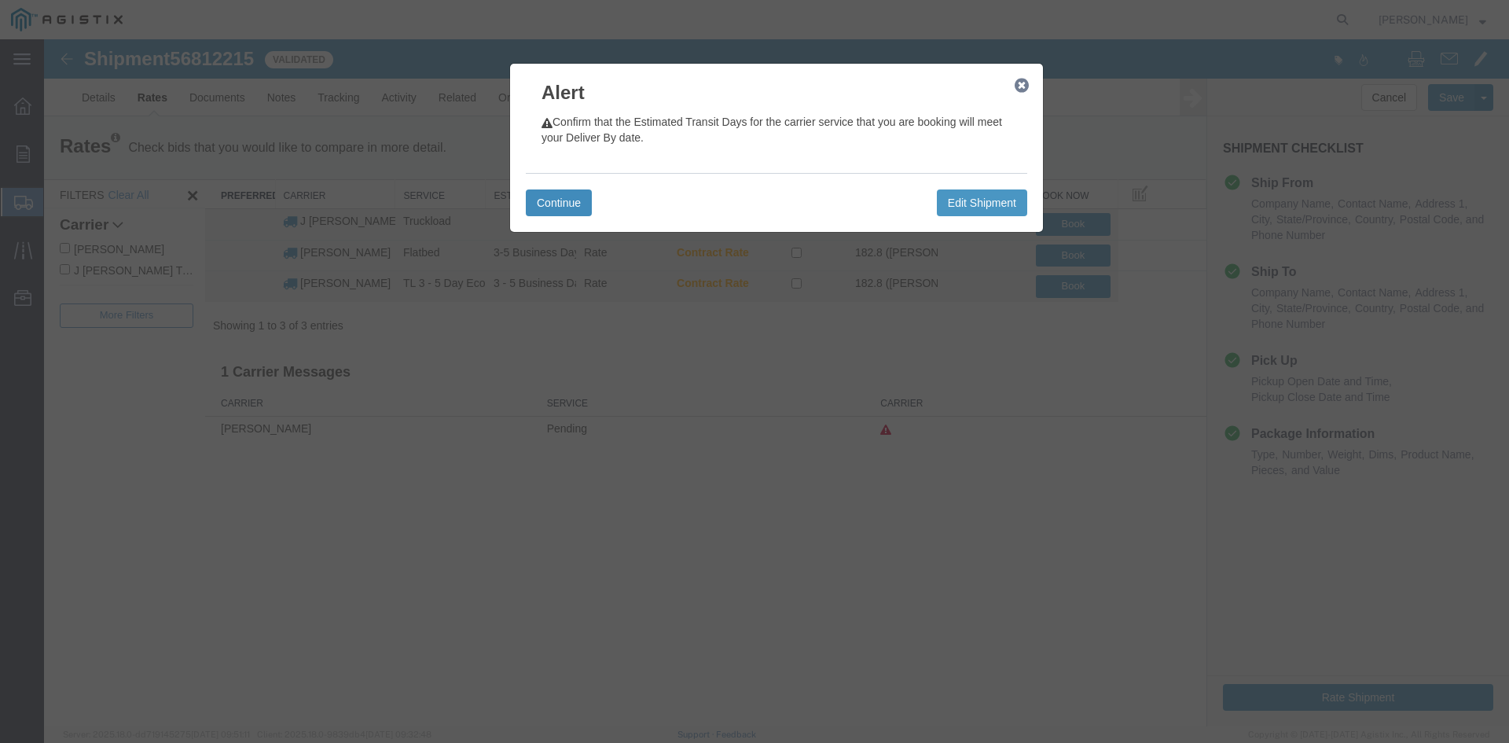
click at [577, 204] on button "Continue" at bounding box center [559, 202] width 66 height 27
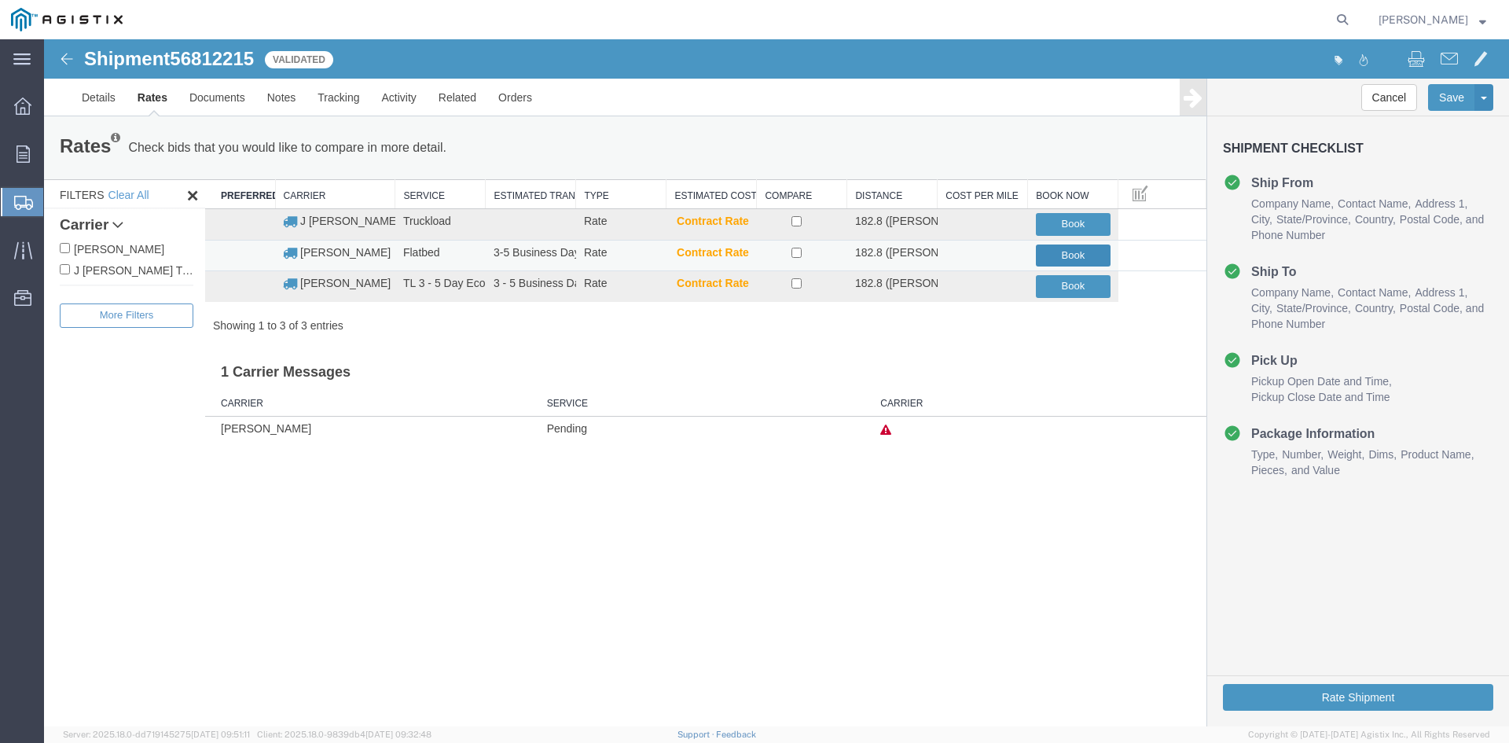
click at [1075, 253] on button "Book" at bounding box center [1073, 256] width 75 height 23
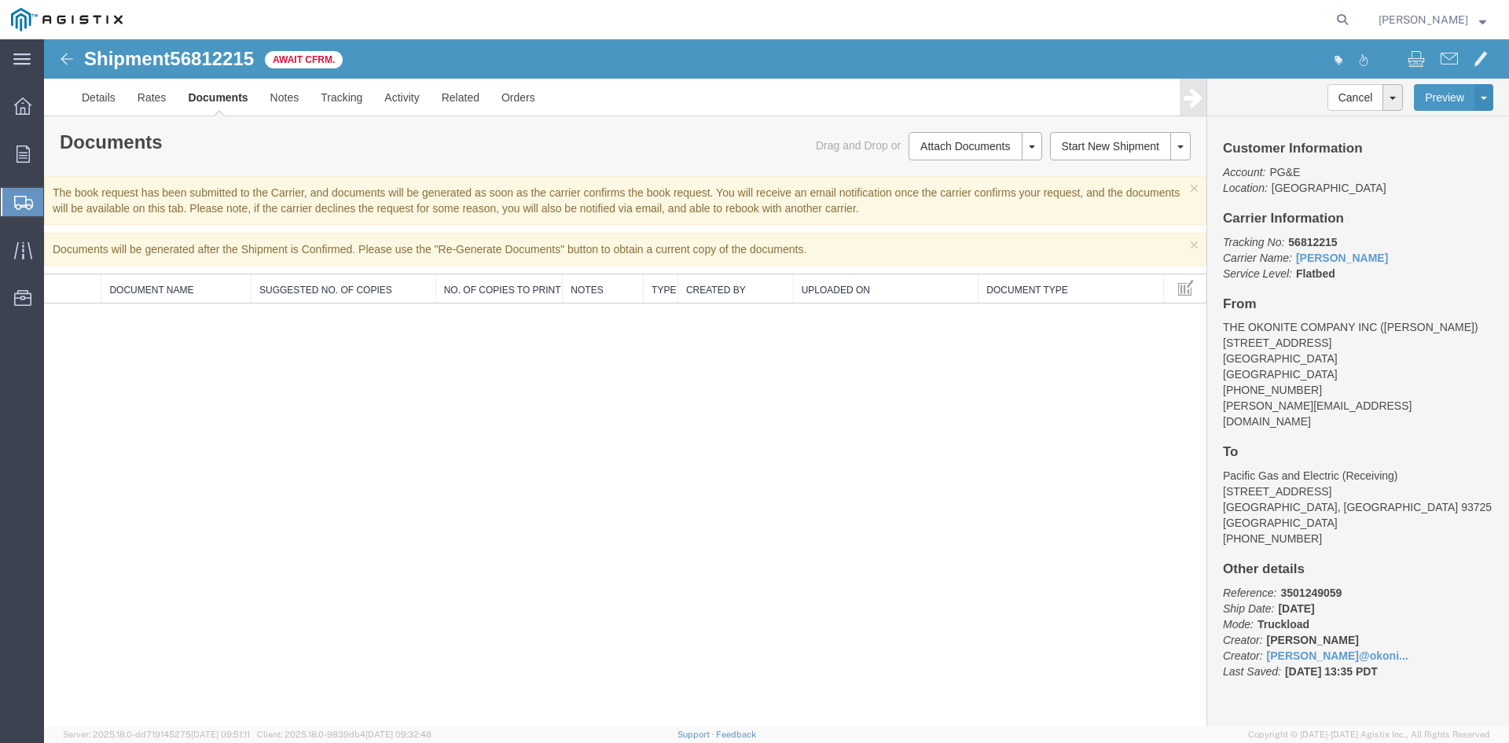
click at [0, 0] on span "Shipment Manager" at bounding box center [0, 0] width 0 height 0
